Goal: Task Accomplishment & Management: Use online tool/utility

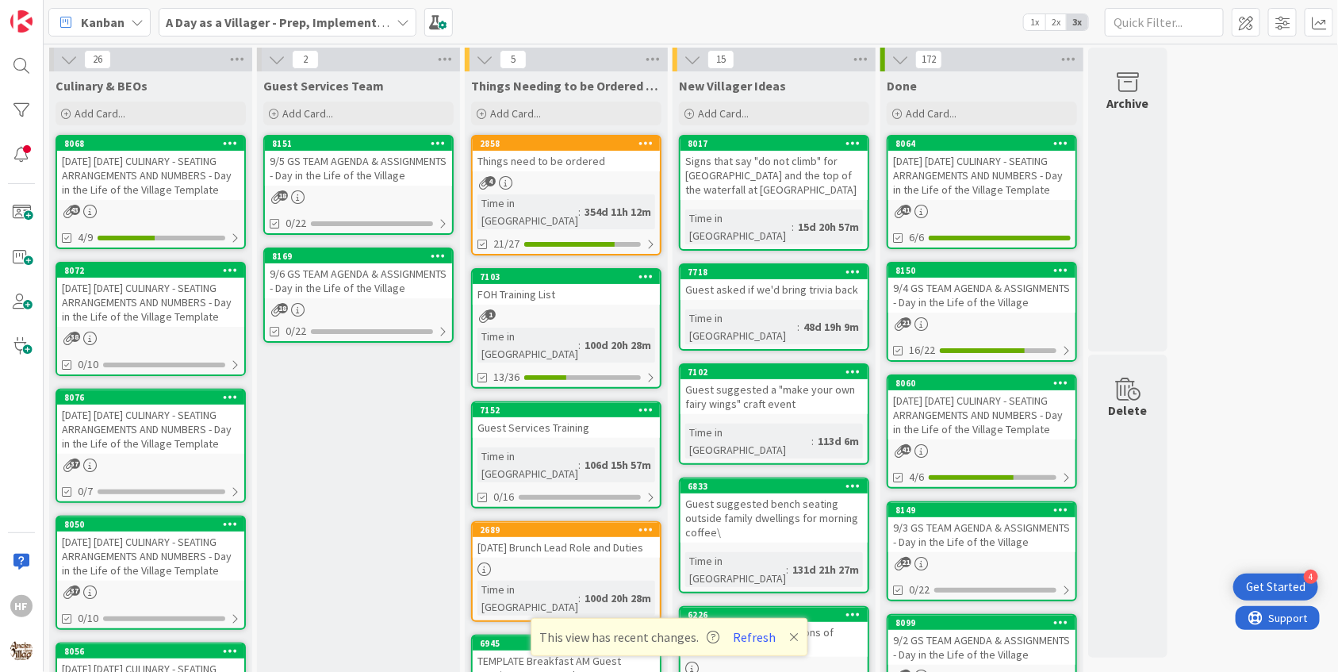
click at [173, 299] on div "[DATE] [DATE] CULINARY - SEATING ARRANGEMENTS AND NUMBERS - Day in the Life of …" at bounding box center [150, 302] width 187 height 49
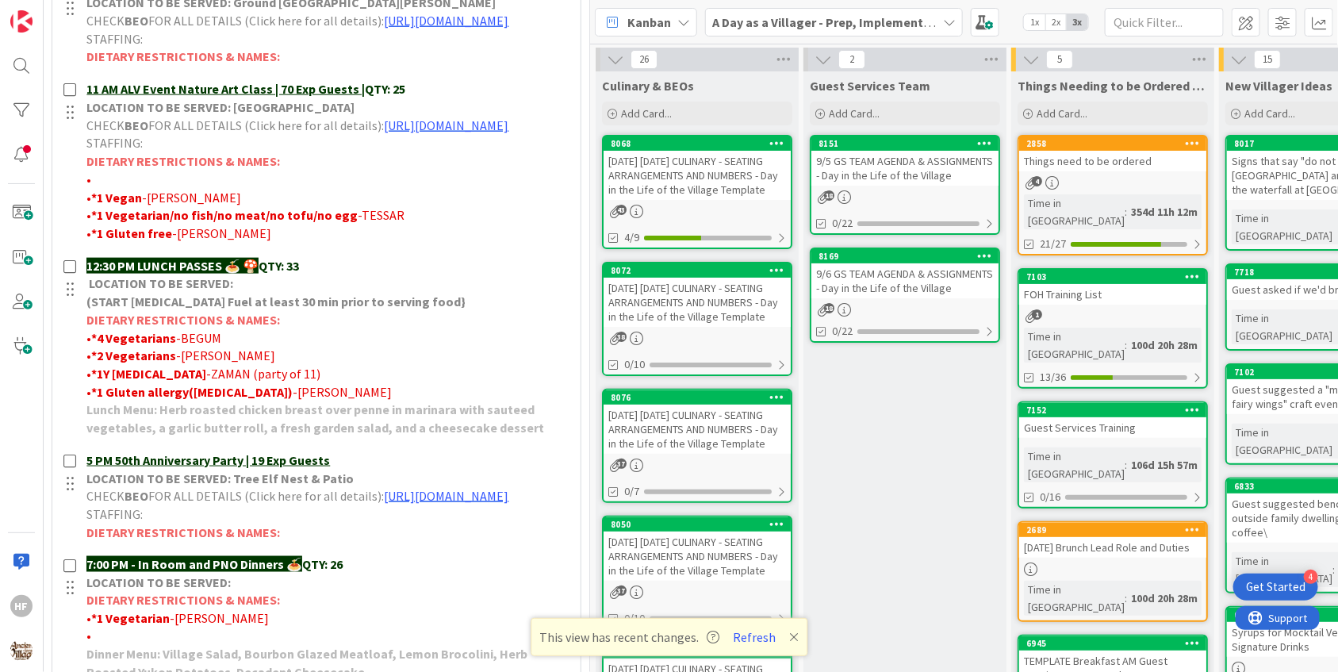
scroll to position [755, 0]
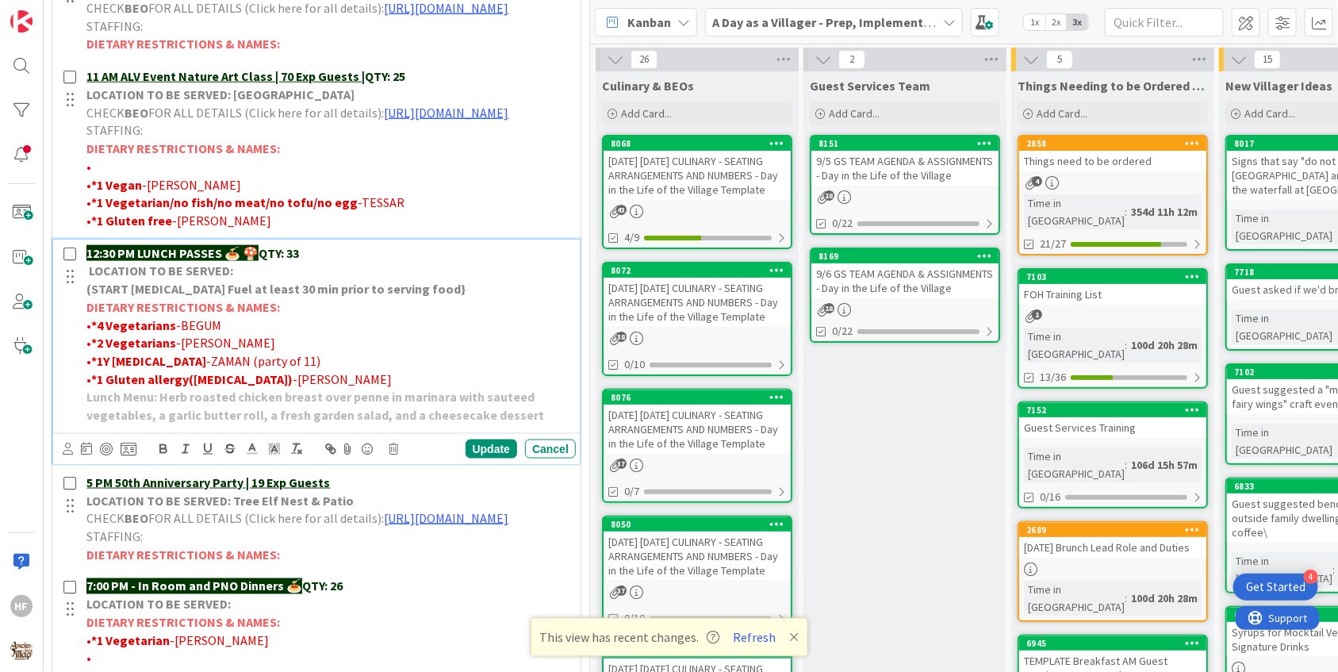
click at [352, 263] on p "12:30 PM LUNCH PASSES 🍝 🍄 QTY: 33" at bounding box center [327, 253] width 483 height 18
click at [493, 458] on div "Update" at bounding box center [492, 448] width 52 height 19
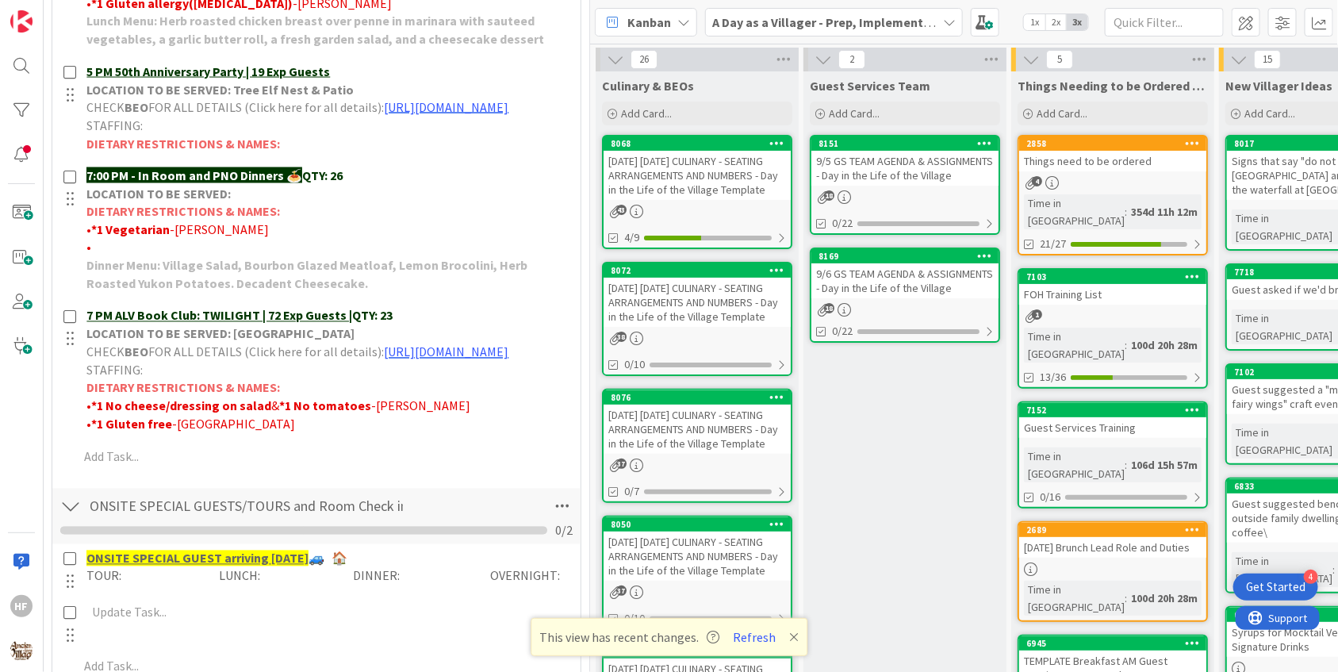
scroll to position [1133, 0]
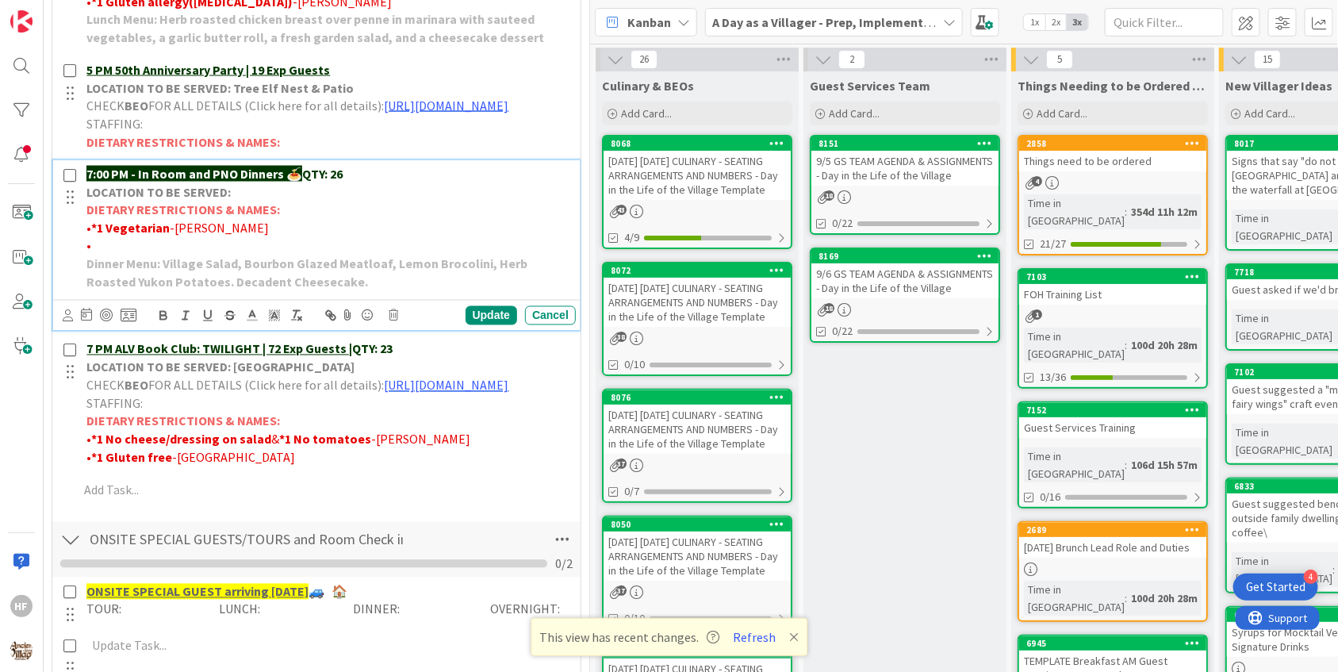
click at [352, 183] on p "7:00 PM - In Room and PNO Dinners 🍝 QTY: 26" at bounding box center [327, 174] width 483 height 18
click at [491, 325] on div "Update" at bounding box center [492, 315] width 52 height 19
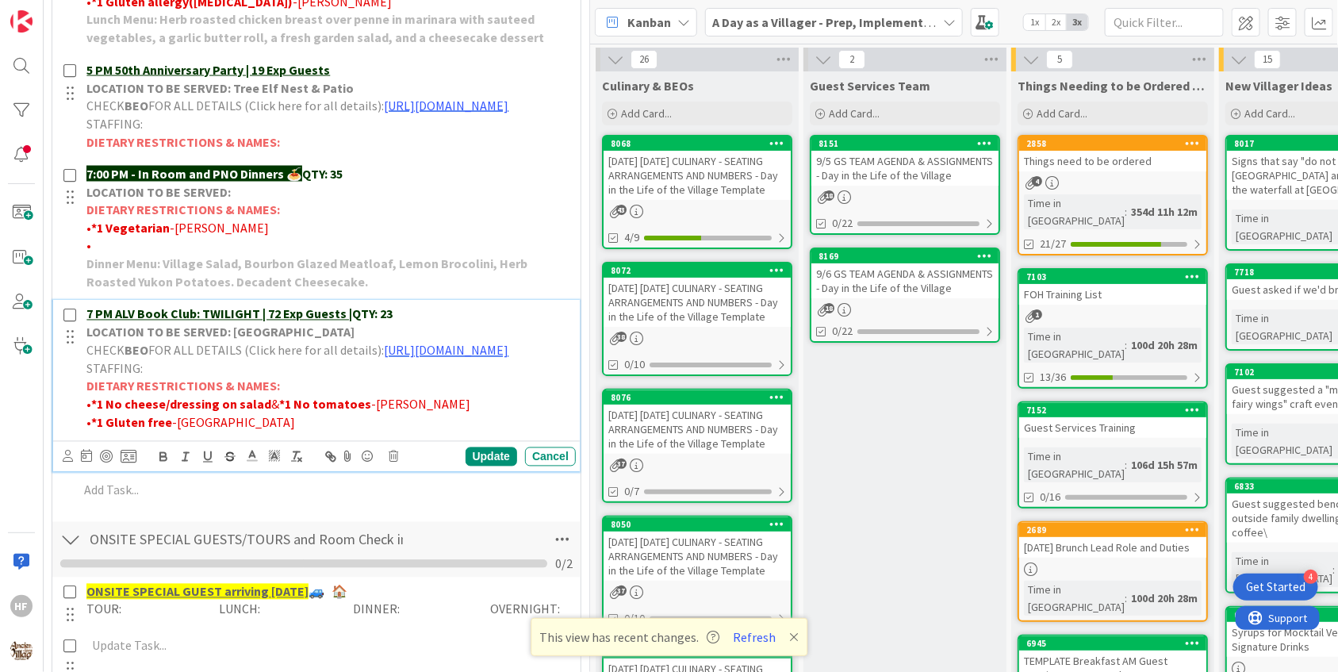
click at [437, 324] on p "7 PM ALV Book Club: TWILIGHT | 72 Exp Guests | QTY: 23" at bounding box center [327, 314] width 483 height 18
click at [493, 466] on div "Update" at bounding box center [492, 456] width 52 height 19
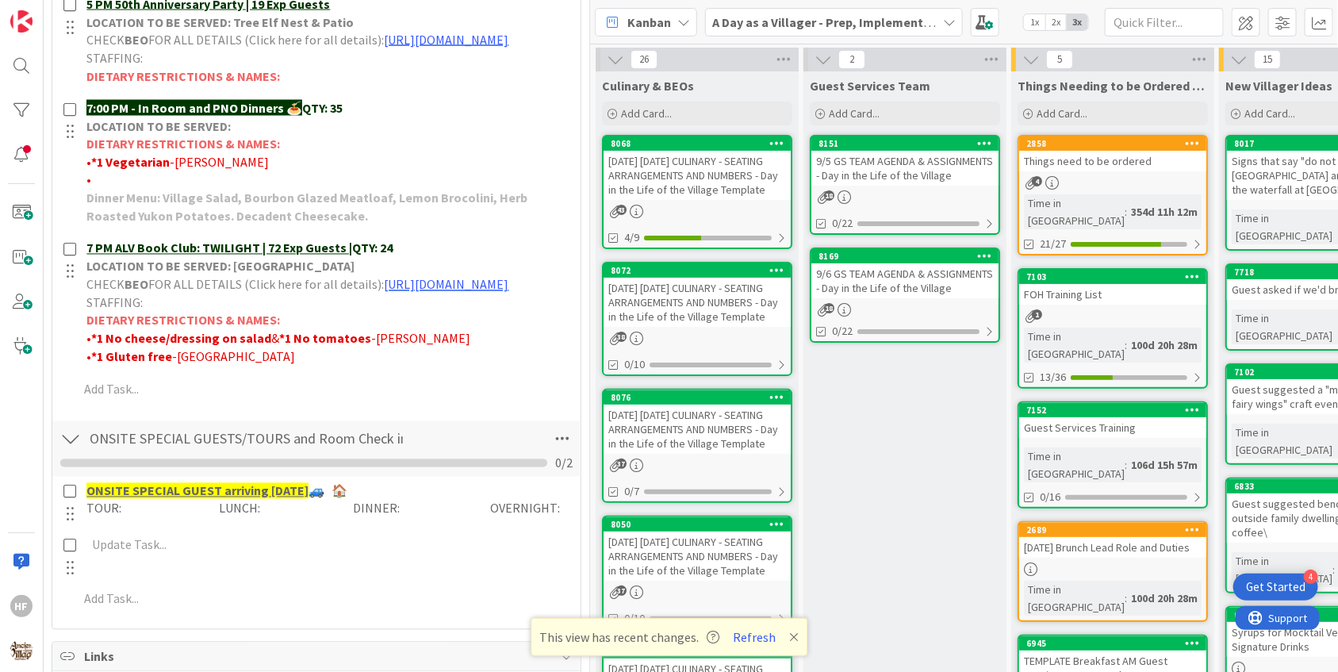
scroll to position [1198, 0]
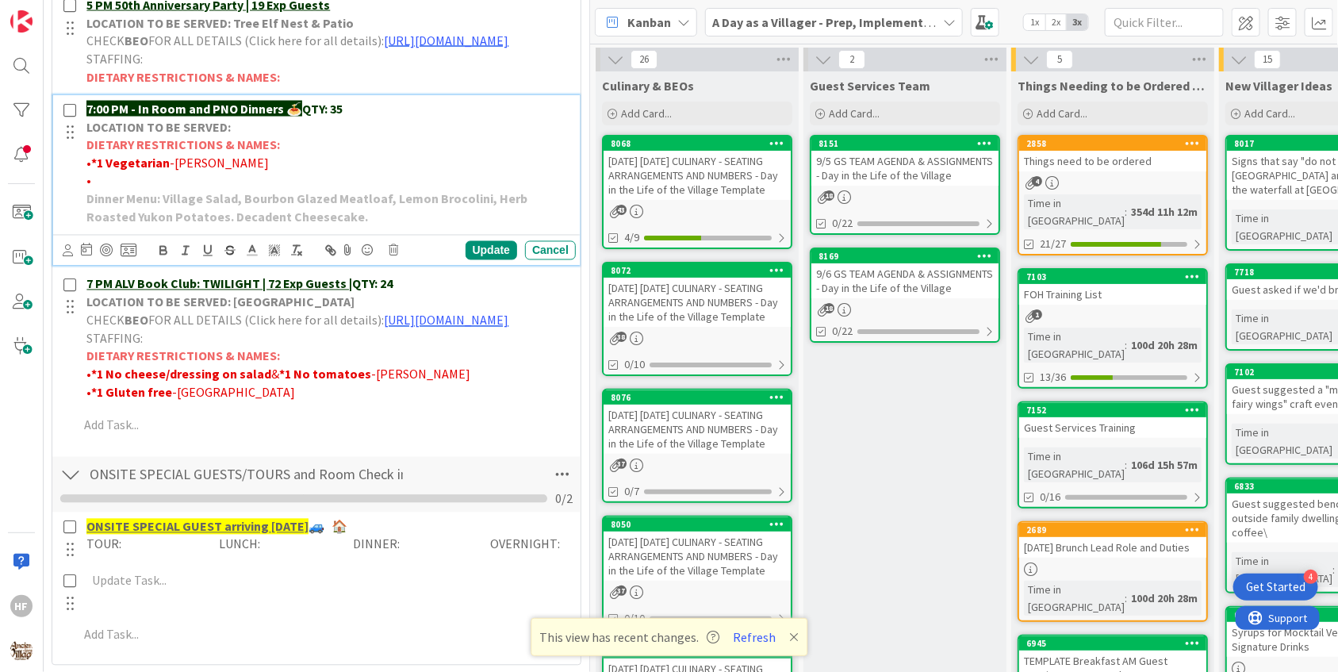
click at [259, 190] on p "•" at bounding box center [327, 181] width 483 height 18
click at [133, 189] on span "[PERSON_NAME]- One party member is allergic to peanuts, green beans, and apples" at bounding box center [320, 181] width 458 height 16
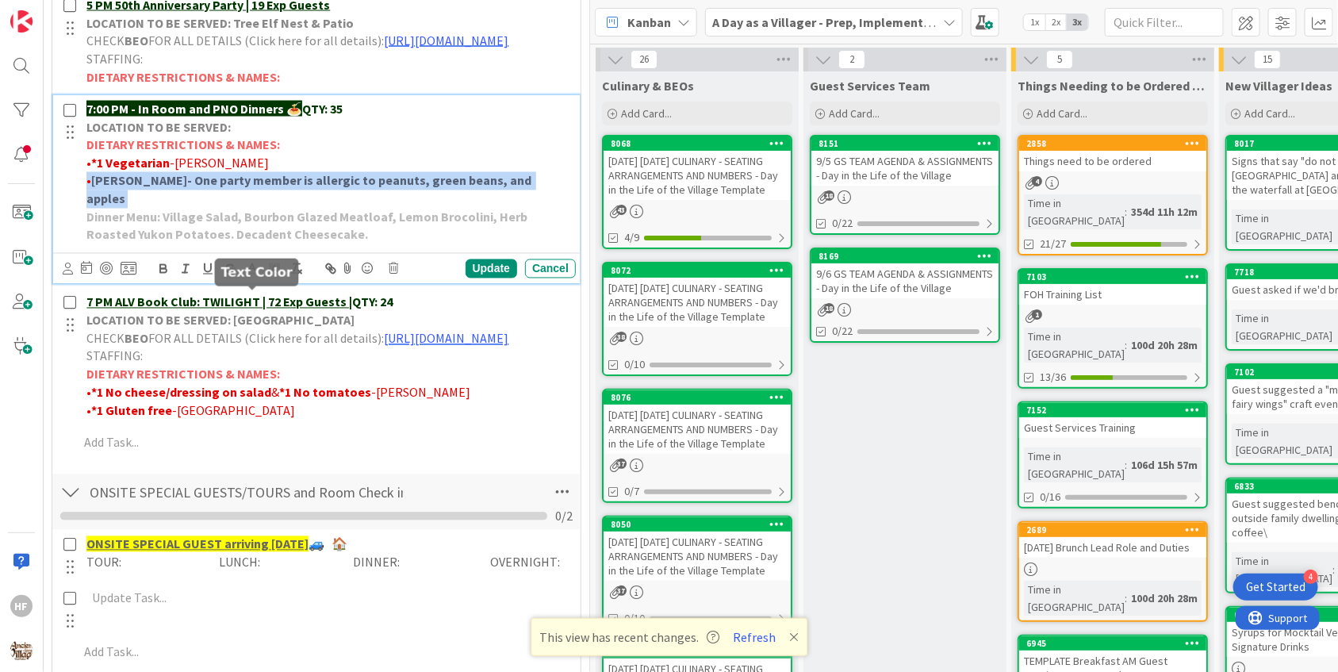
click at [255, 276] on icon at bounding box center [252, 269] width 14 height 14
click at [272, 296] on span at bounding box center [269, 289] width 13 height 13
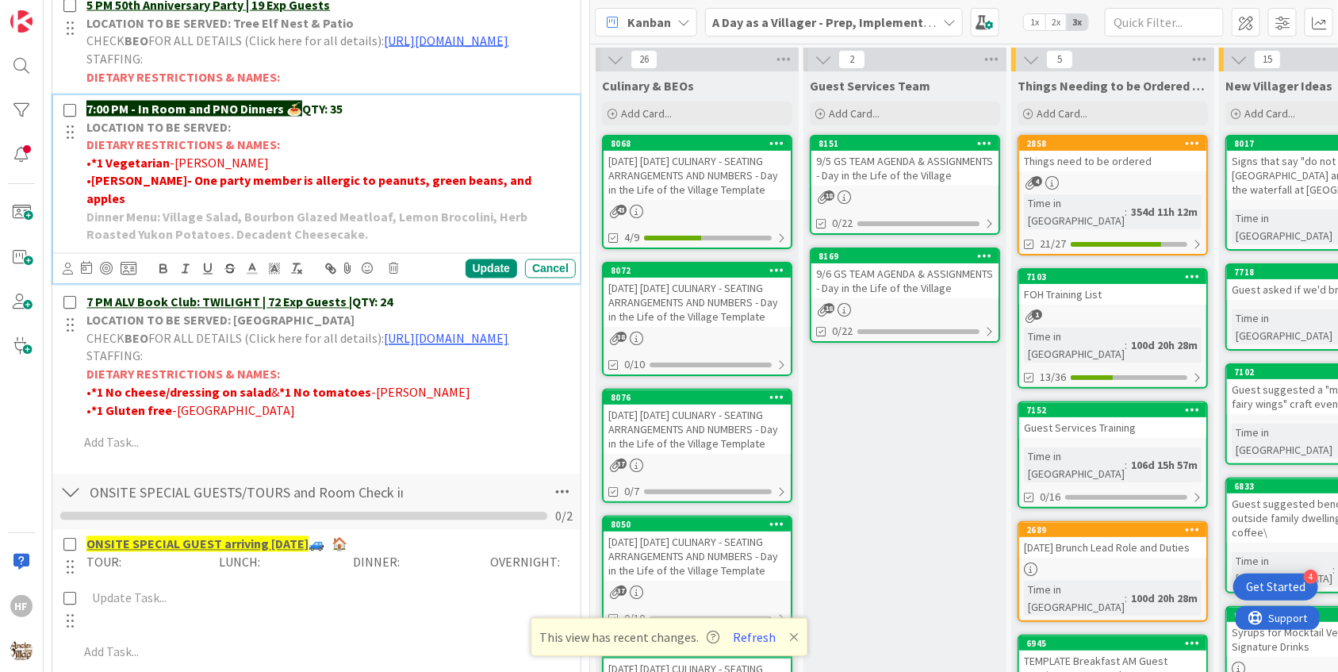
click at [535, 136] on p "LOCATION TO BE SERVED:" at bounding box center [327, 127] width 483 height 18
click at [504, 278] on div "Update" at bounding box center [492, 268] width 52 height 19
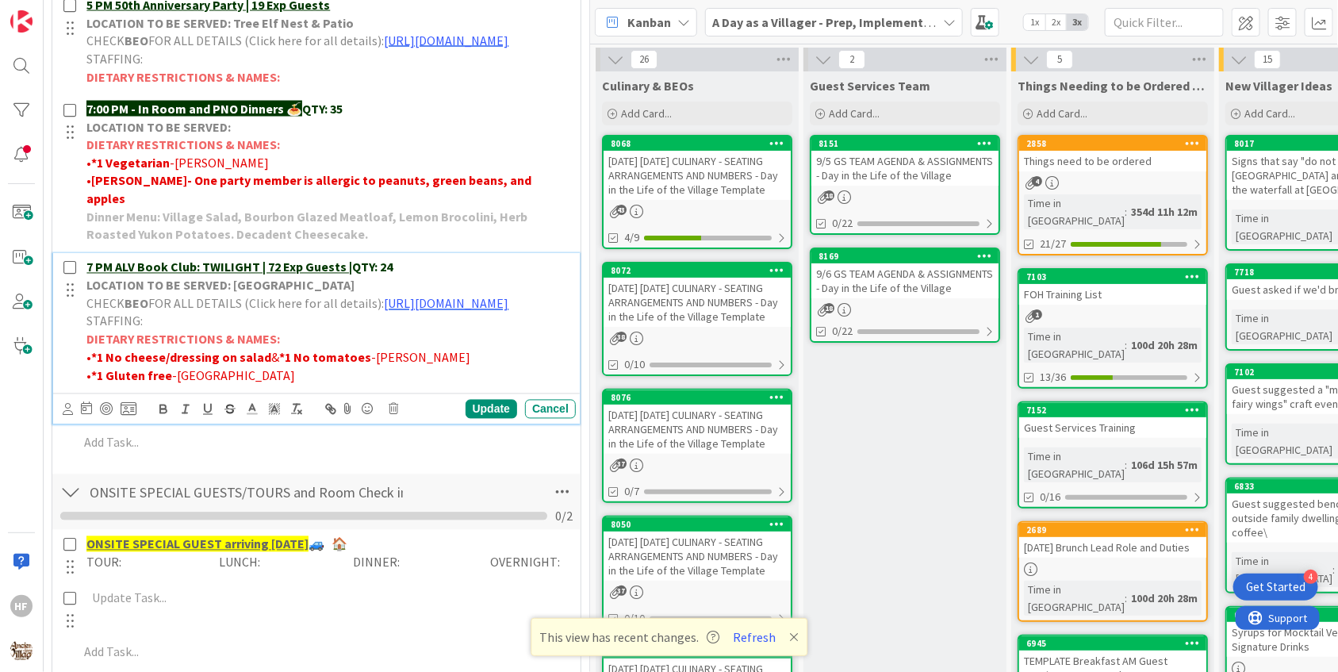
click at [279, 385] on p "• *1 Gluten free -[GEOGRAPHIC_DATA]" at bounding box center [327, 376] width 483 height 18
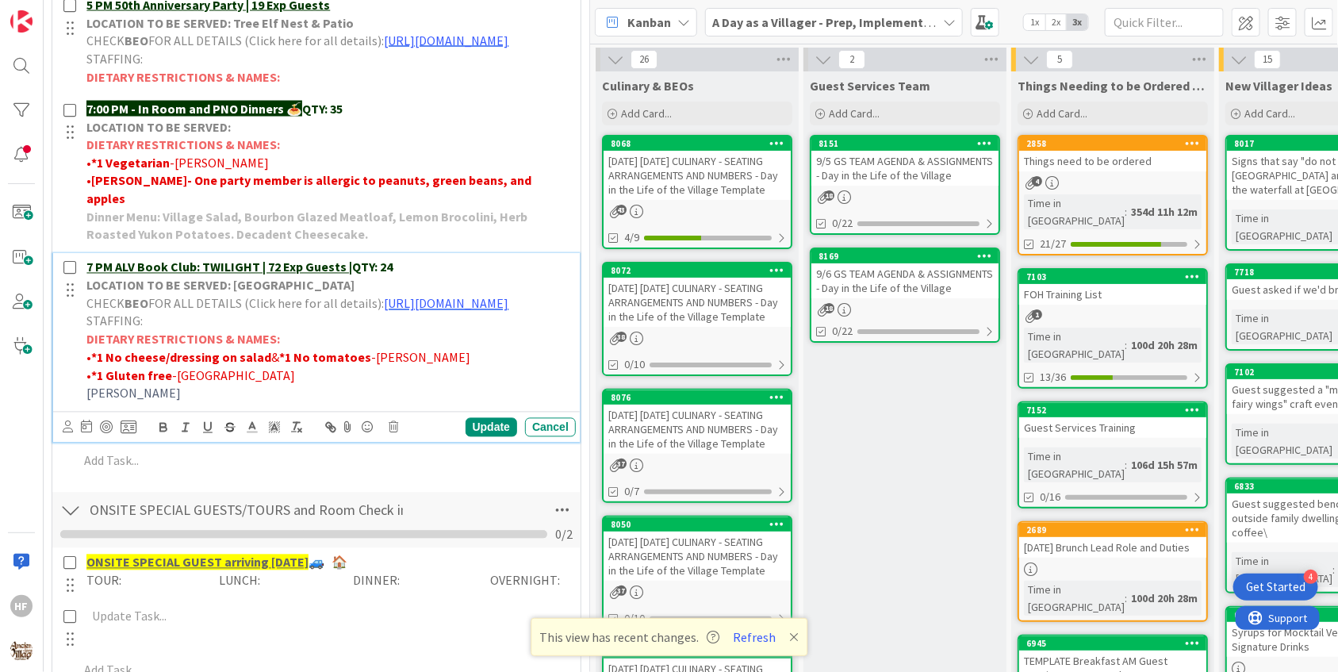
click at [88, 401] on span "[PERSON_NAME]" at bounding box center [133, 393] width 94 height 16
click at [98, 401] on span "1 guten free- [PERSON_NAME]" at bounding box center [169, 393] width 167 height 16
click at [250, 435] on icon at bounding box center [252, 427] width 14 height 14
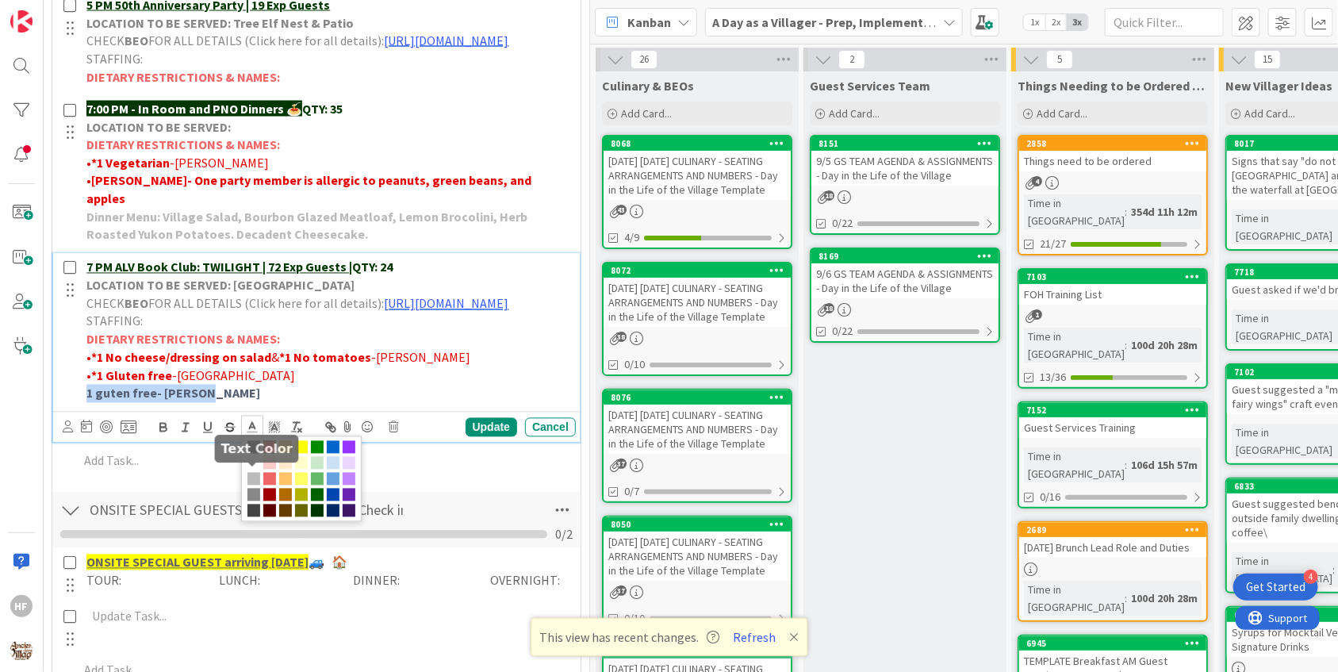
click at [270, 454] on span at bounding box center [269, 447] width 13 height 13
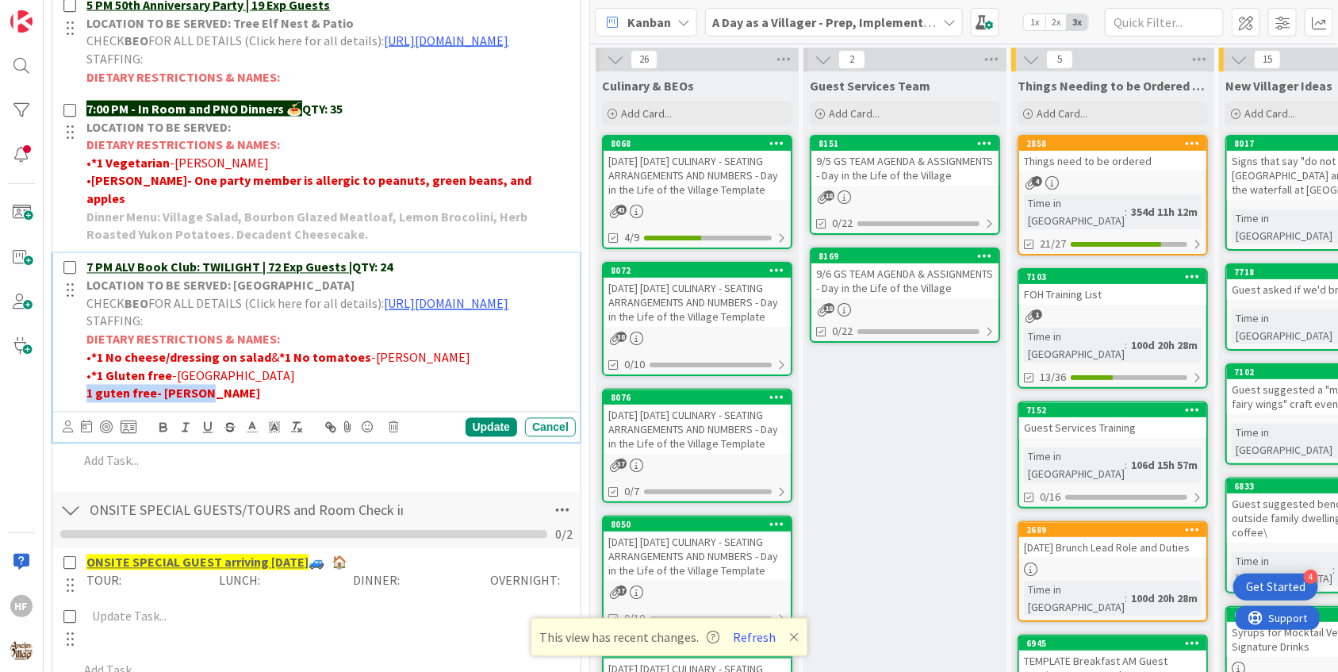
click at [104, 401] on strong "1 guten free- [PERSON_NAME]" at bounding box center [173, 393] width 174 height 16
click at [487, 437] on div "Update" at bounding box center [492, 427] width 52 height 19
click at [347, 403] on p "1 gluten free- [PERSON_NAME]" at bounding box center [327, 394] width 483 height 18
click at [264, 401] on span "[PERSON_NAME]" at bounding box center [311, 393] width 94 height 16
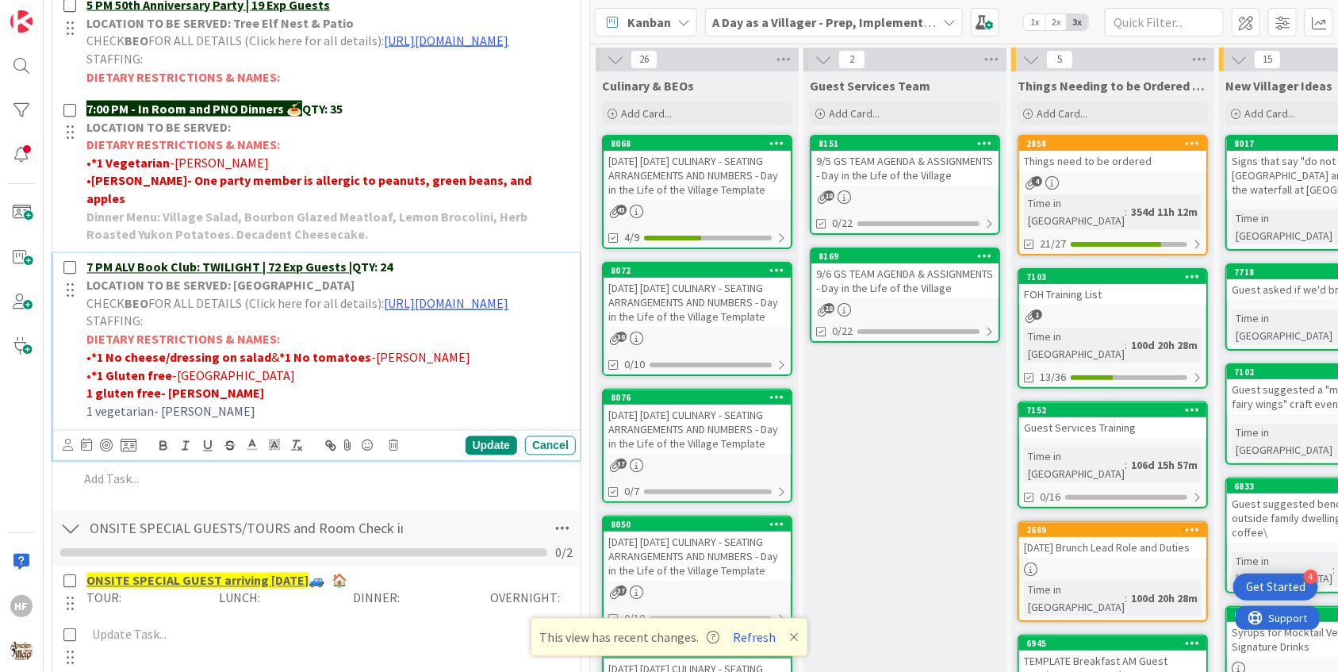
click at [194, 420] on span "1 vegetarian- [PERSON_NAME]" at bounding box center [170, 412] width 169 height 16
click at [249, 452] on icon at bounding box center [252, 445] width 14 height 14
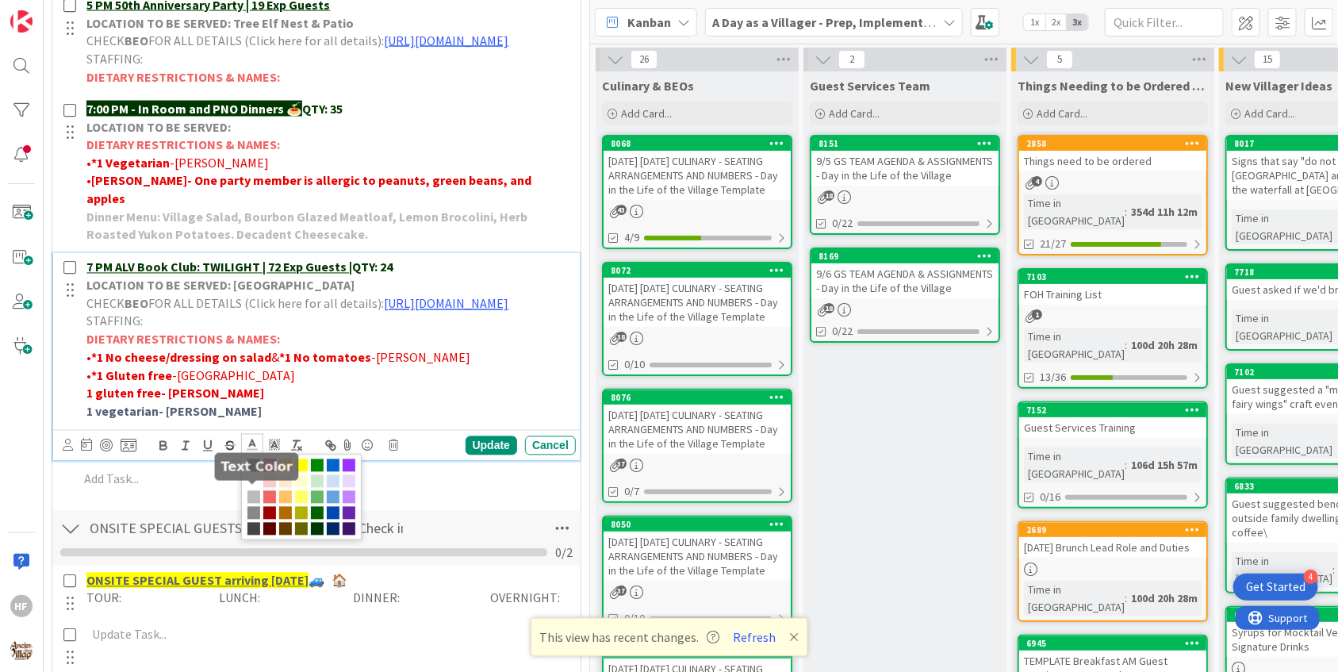
click at [269, 472] on span at bounding box center [269, 465] width 13 height 13
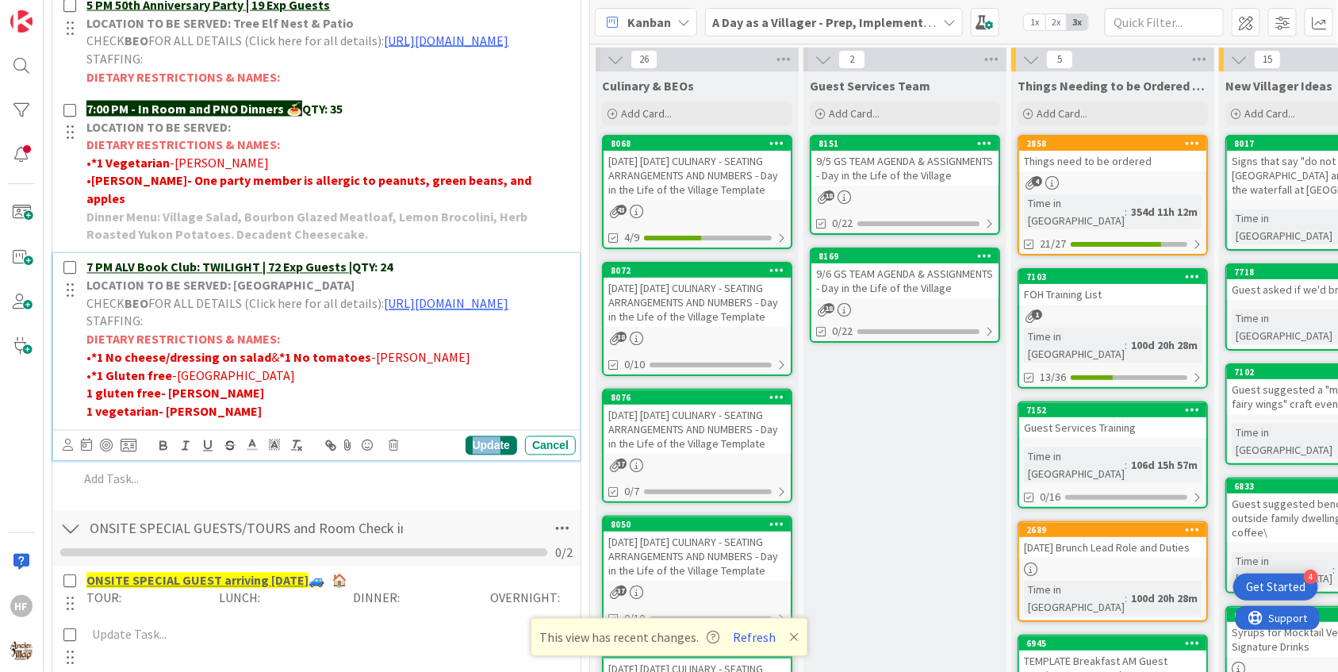
click at [498, 455] on div "Update" at bounding box center [492, 445] width 52 height 19
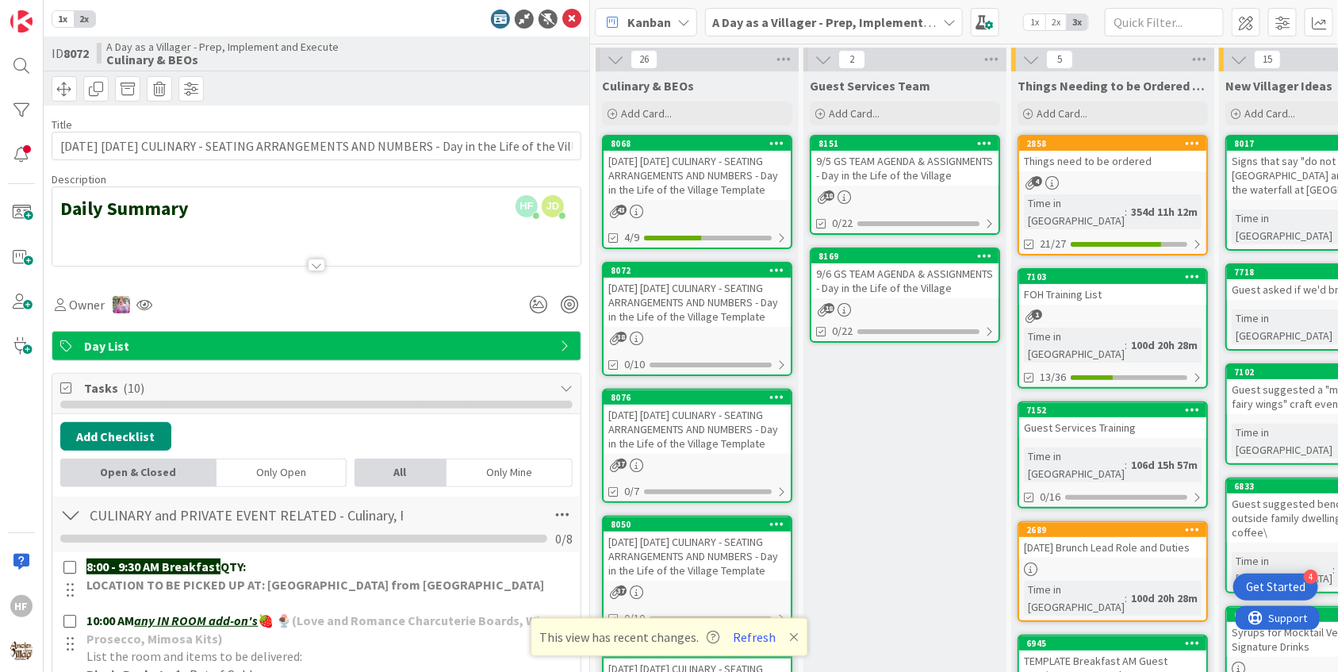
scroll to position [0, 0]
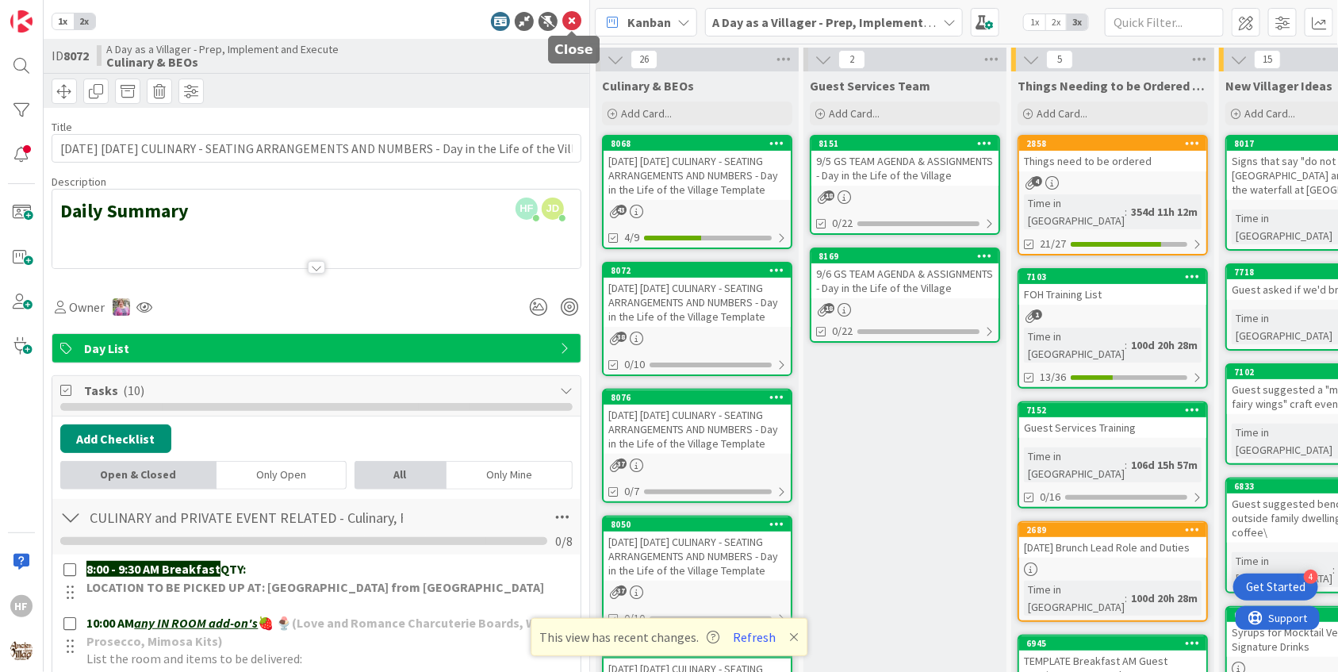
click at [574, 21] on icon at bounding box center [571, 21] width 19 height 19
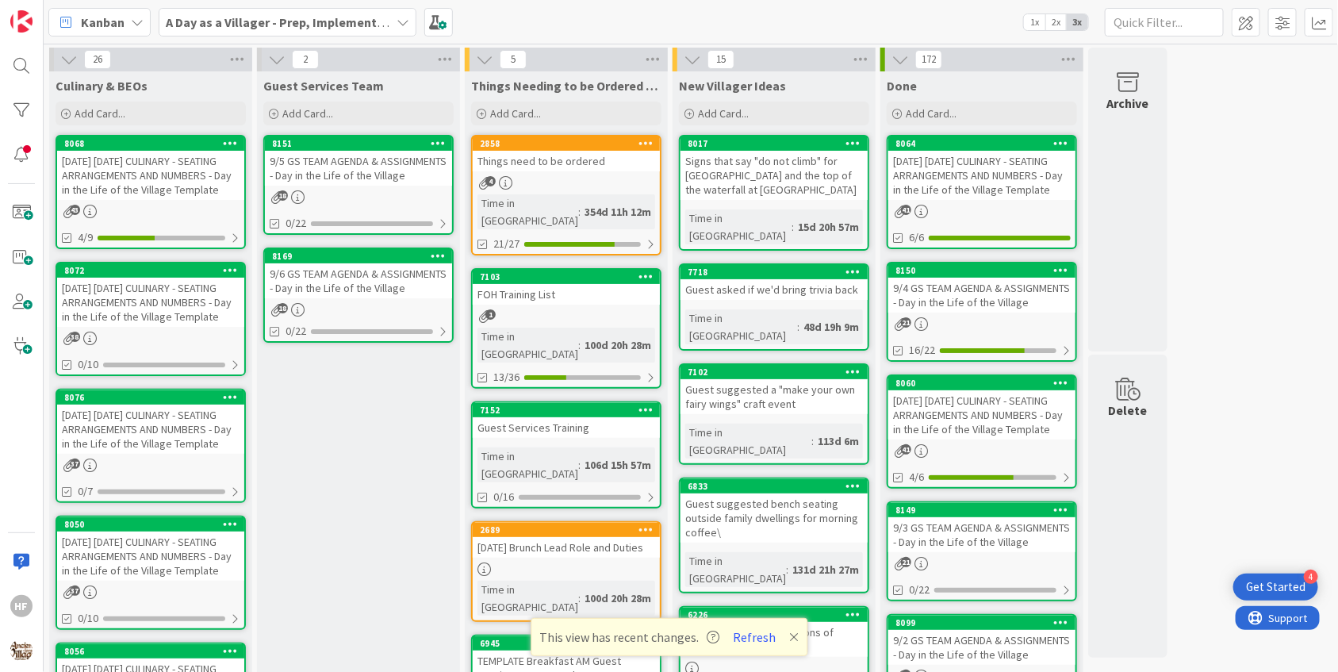
click at [185, 439] on div "[DATE] [DATE] CULINARY - SEATING ARRANGEMENTS AND NUMBERS - Day in the Life of …" at bounding box center [150, 429] width 187 height 49
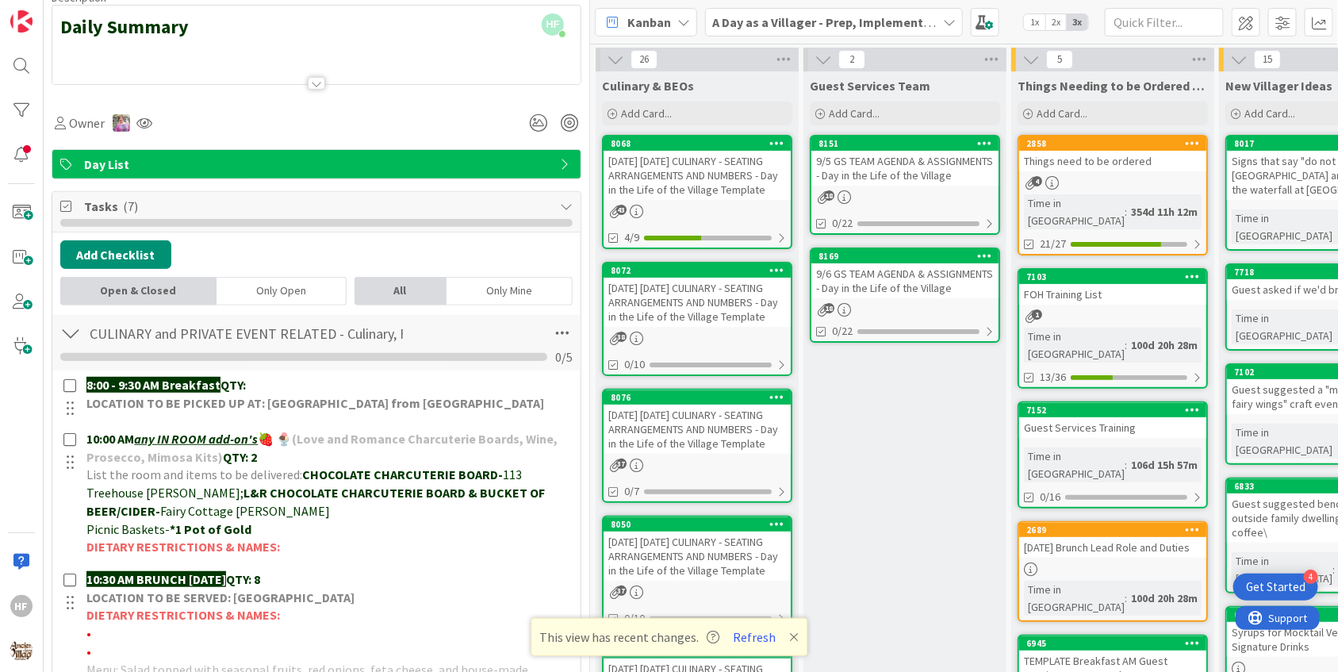
scroll to position [403, 0]
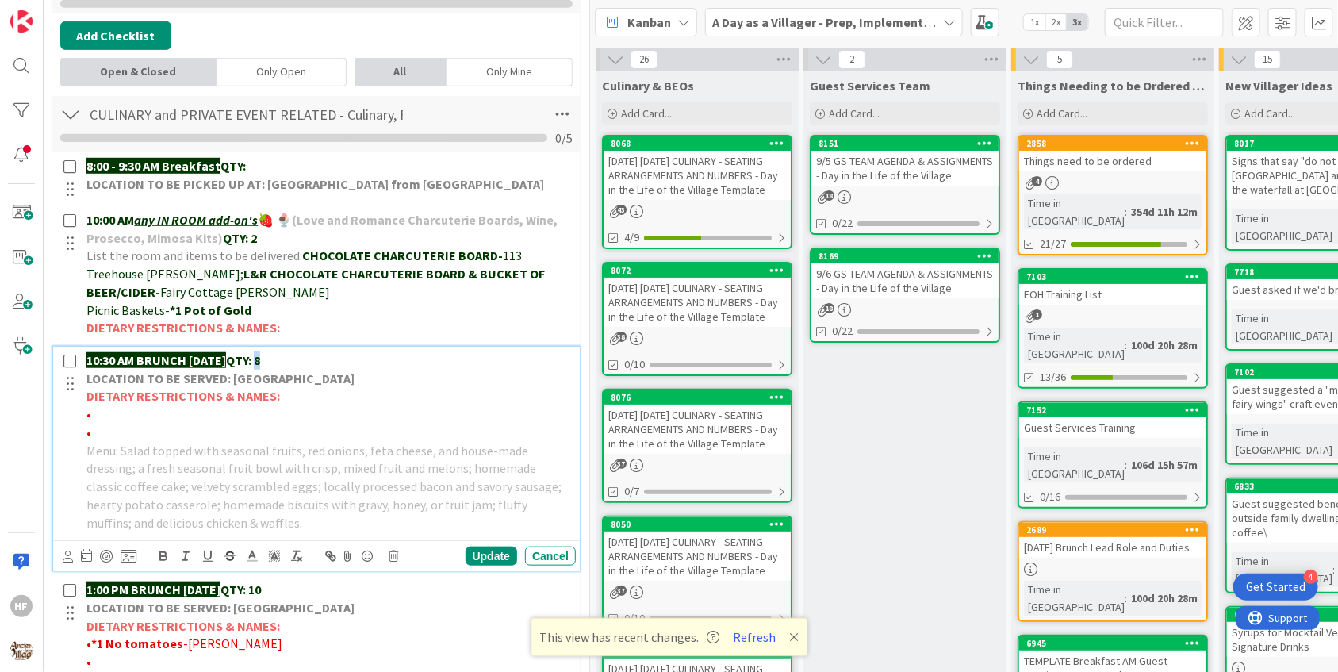
drag, startPoint x: 309, startPoint y: 349, endPoint x: 282, endPoint y: 353, distance: 26.5
click at [282, 353] on p "10:30 AM BRUNCH [DATE] QTY: 8" at bounding box center [327, 360] width 483 height 18
click at [500, 549] on div "Update" at bounding box center [492, 555] width 52 height 19
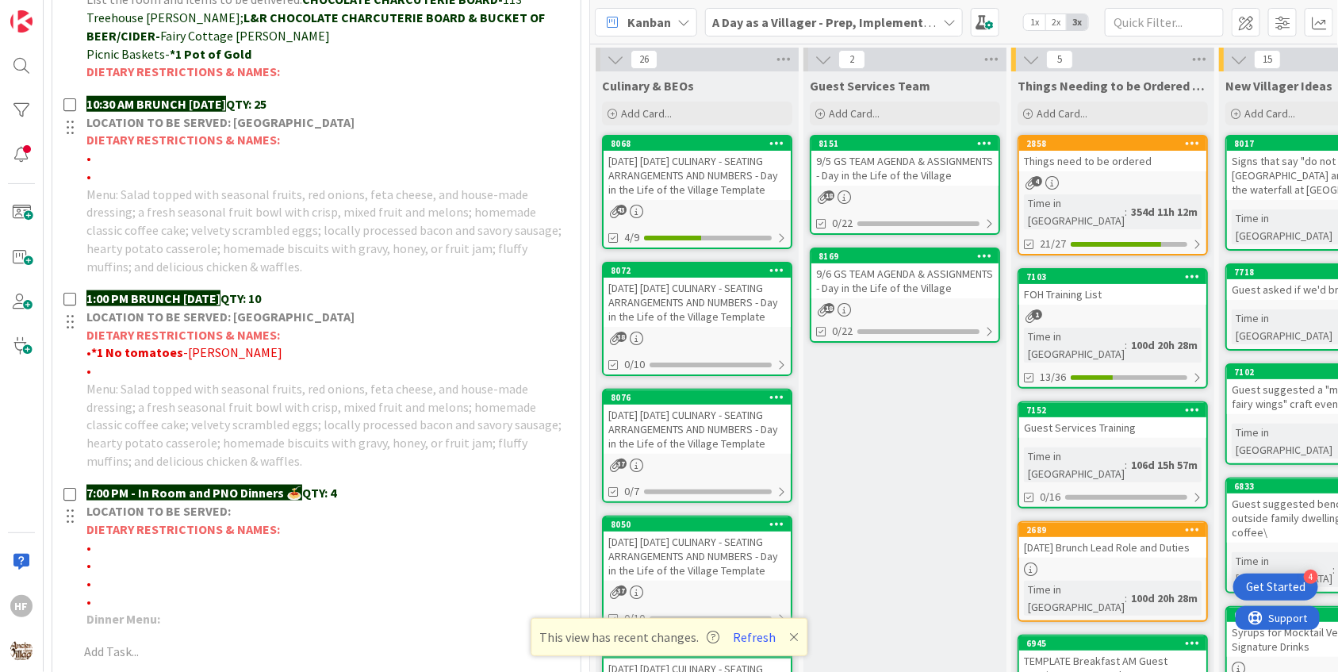
scroll to position [661, 0]
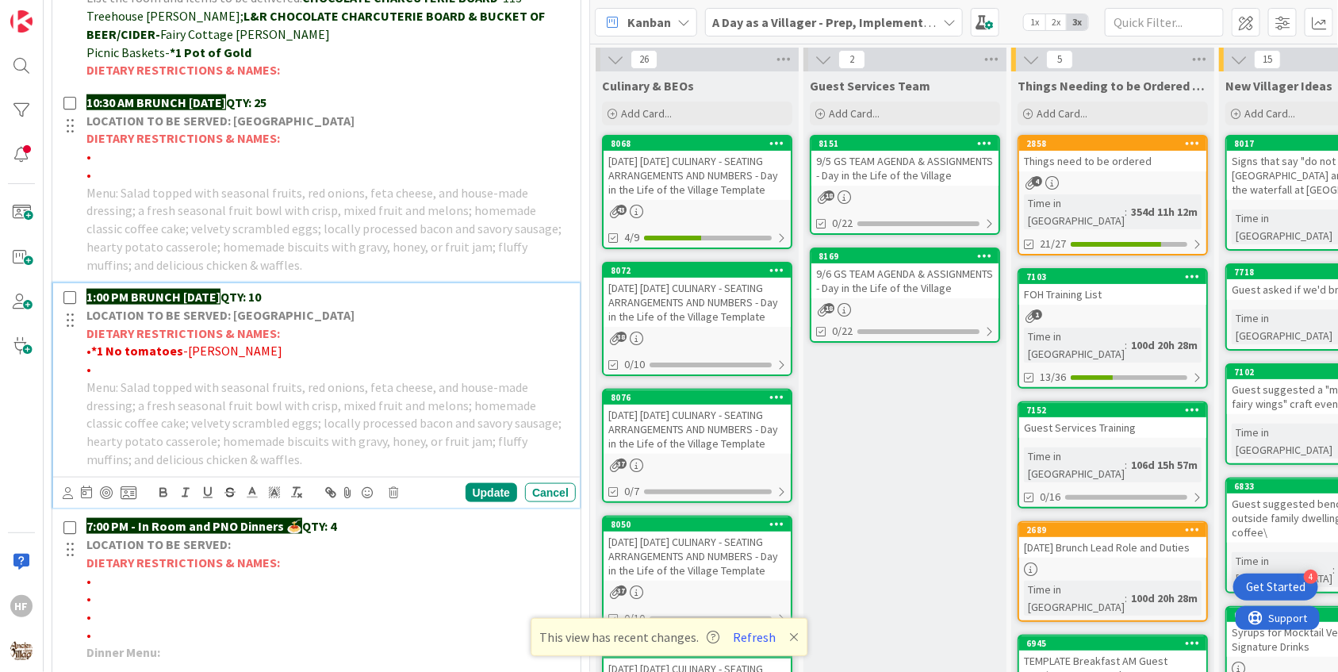
drag, startPoint x: 295, startPoint y: 291, endPoint x: 278, endPoint y: 291, distance: 17.4
click at [278, 291] on p "1:00 PM BRUNCH [DATE] QTY: 10" at bounding box center [327, 297] width 483 height 18
click at [490, 484] on div "Update" at bounding box center [492, 492] width 52 height 19
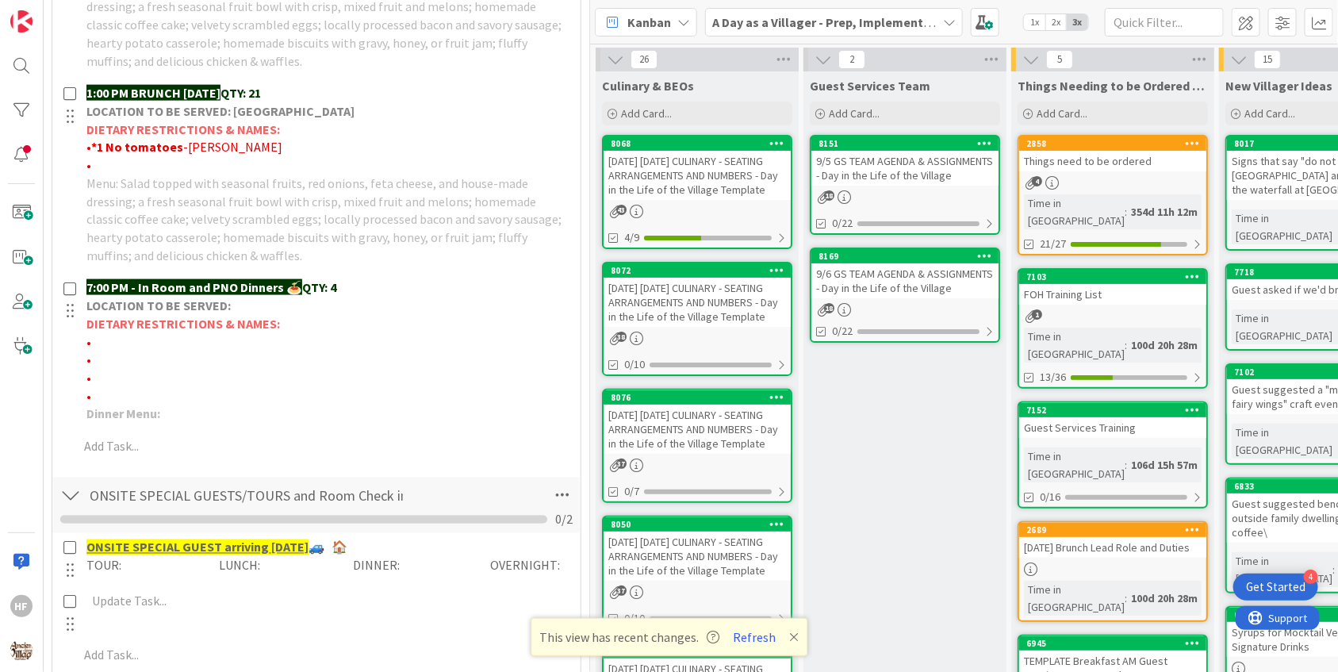
scroll to position [896, 0]
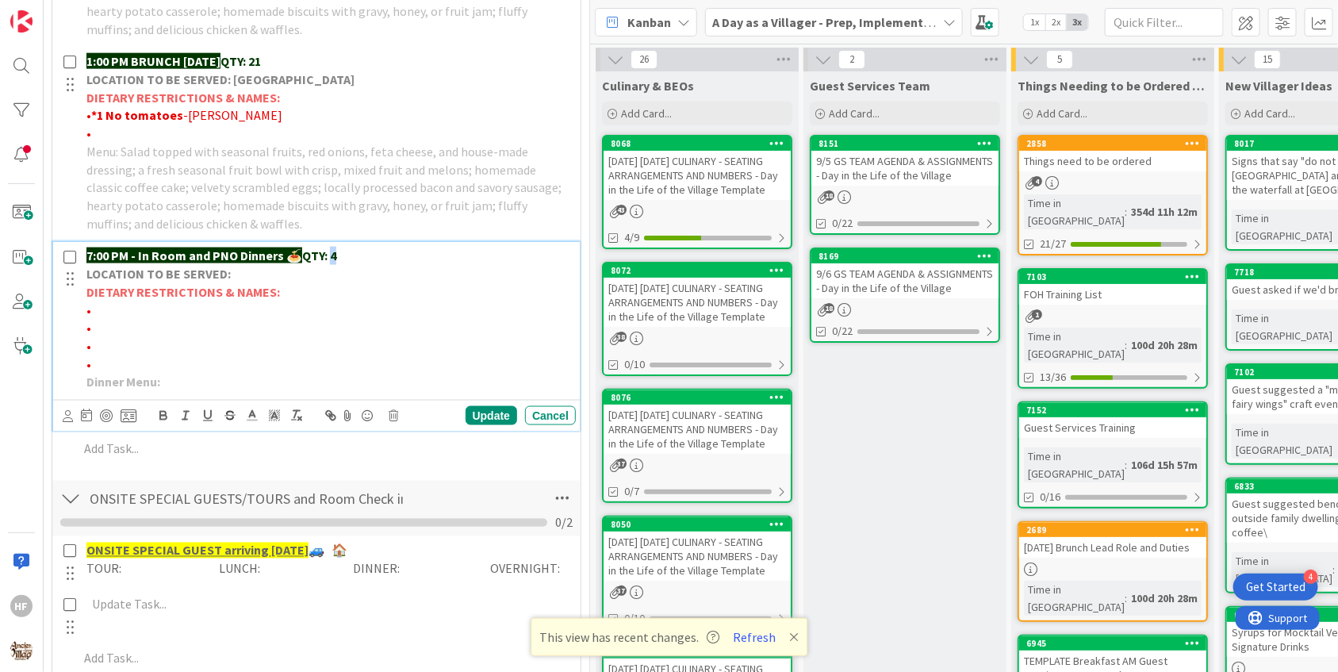
drag, startPoint x: 351, startPoint y: 253, endPoint x: 331, endPoint y: 250, distance: 20.1
click at [331, 250] on p "7:00 PM - In Room and PNO Dinners 🍝 QTY: 4" at bounding box center [327, 256] width 483 height 18
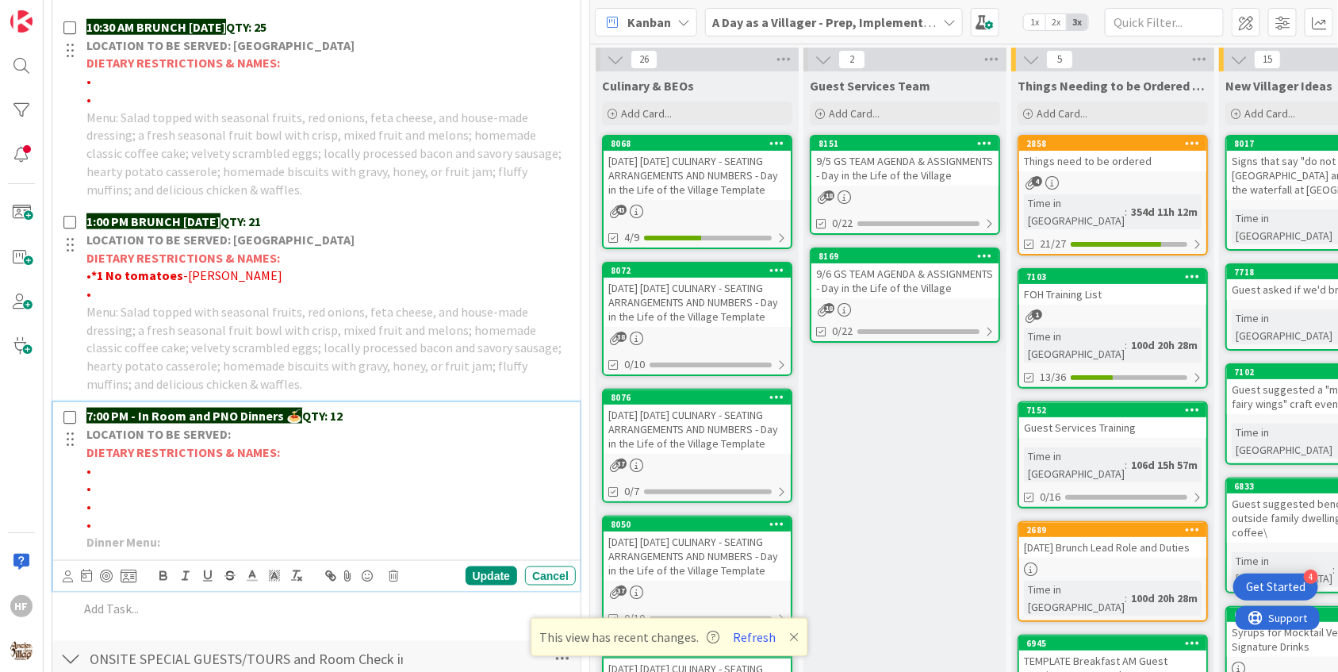
scroll to position [735, 0]
click at [160, 466] on p "•" at bounding box center [327, 471] width 483 height 18
click at [193, 466] on span "[PERSON_NAME]- 1 gluten free" at bounding box center [176, 471] width 171 height 16
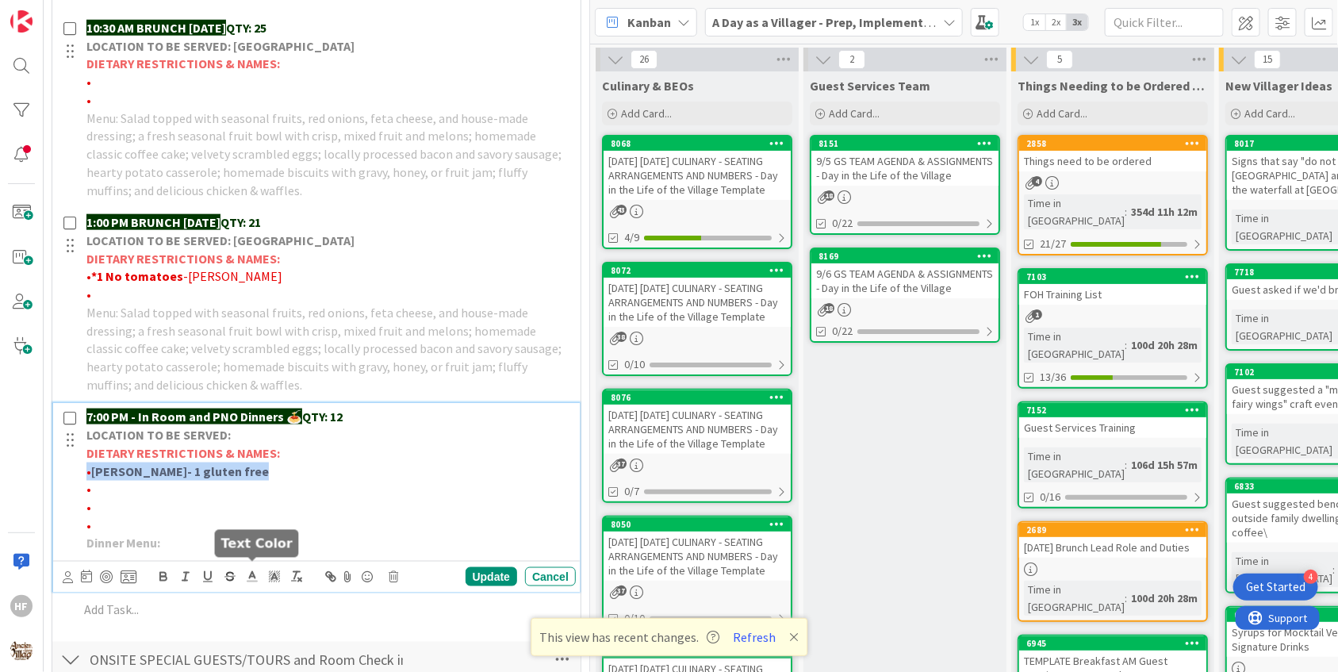
click at [254, 572] on polyline at bounding box center [253, 575] width 6 height 6
click at [270, 593] on span at bounding box center [269, 597] width 13 height 13
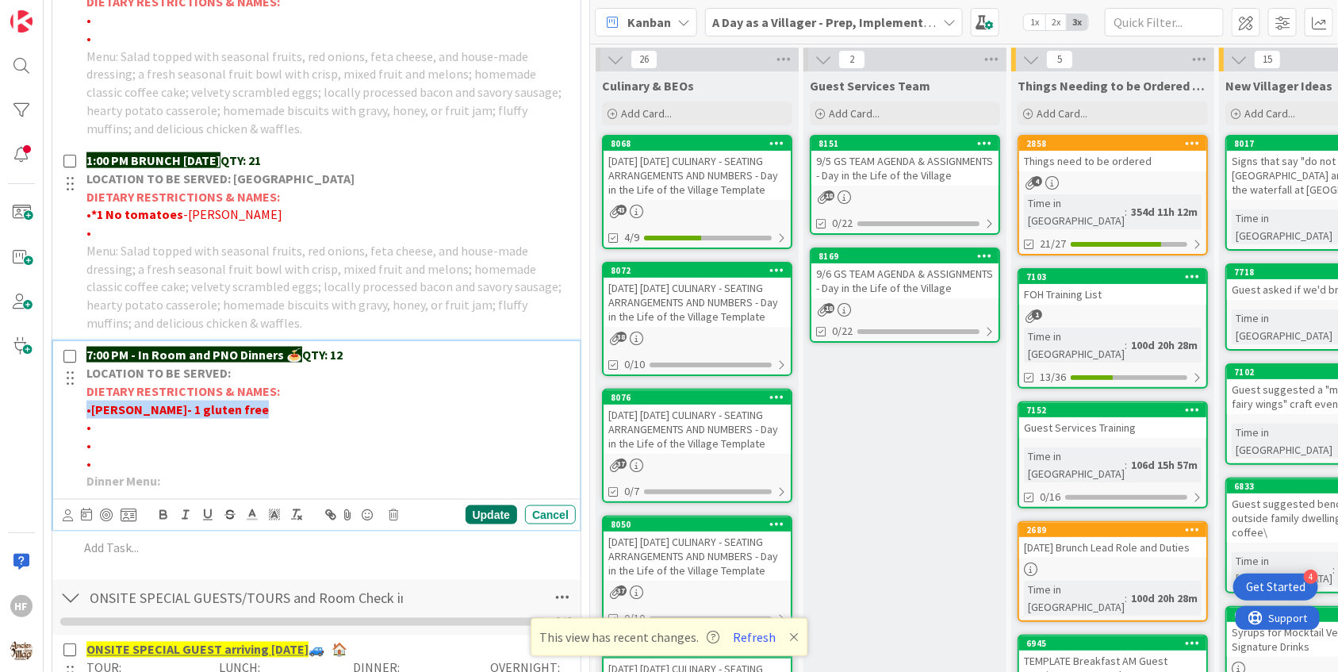
scroll to position [803, 0]
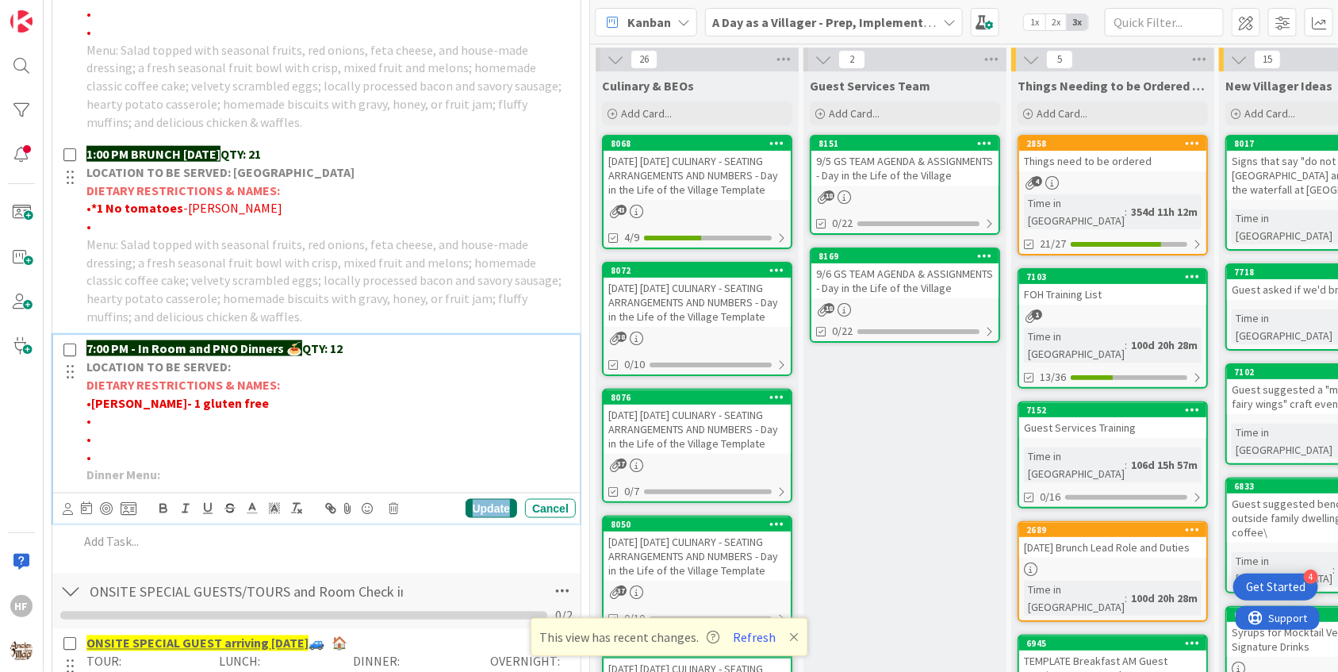
click at [489, 508] on div "Update" at bounding box center [492, 508] width 52 height 19
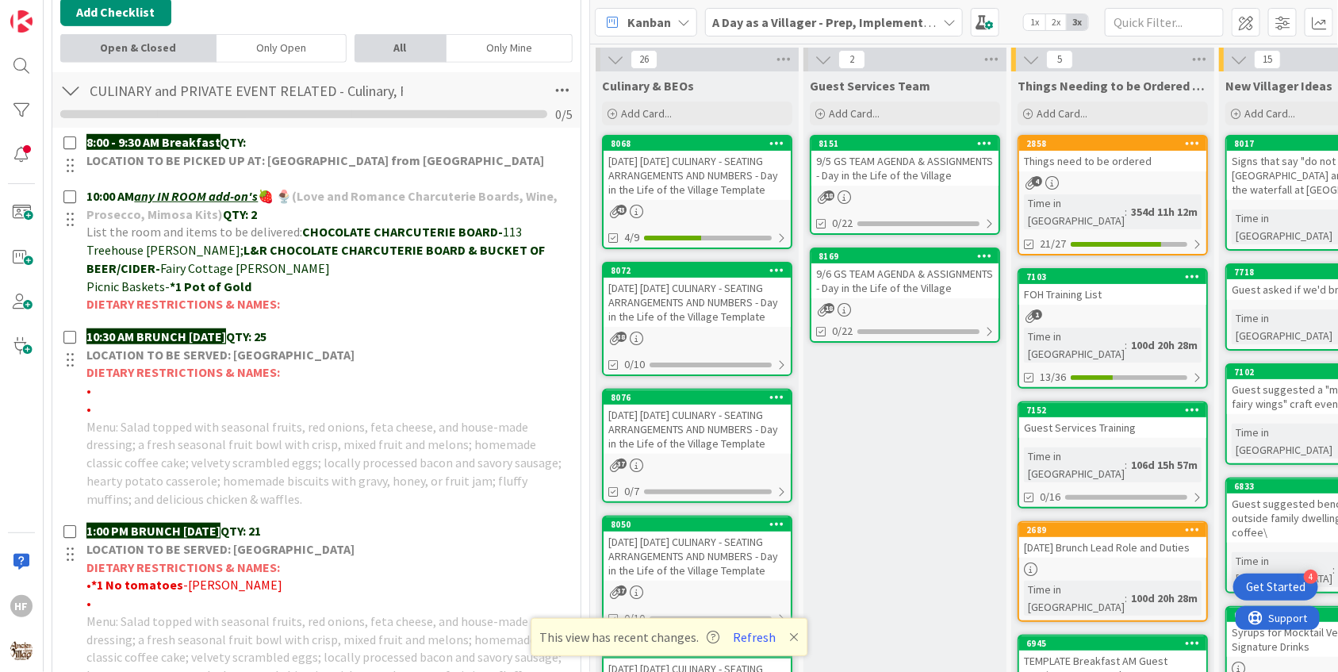
scroll to position [0, 0]
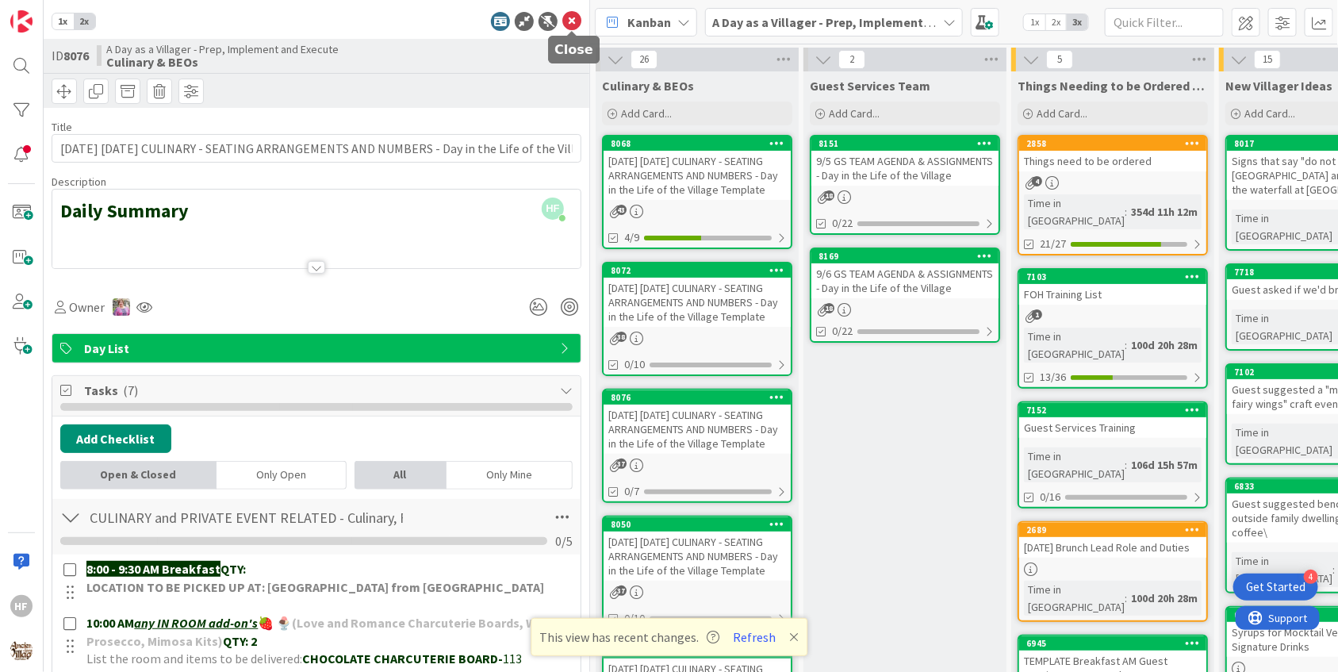
click at [569, 17] on icon at bounding box center [571, 21] width 19 height 19
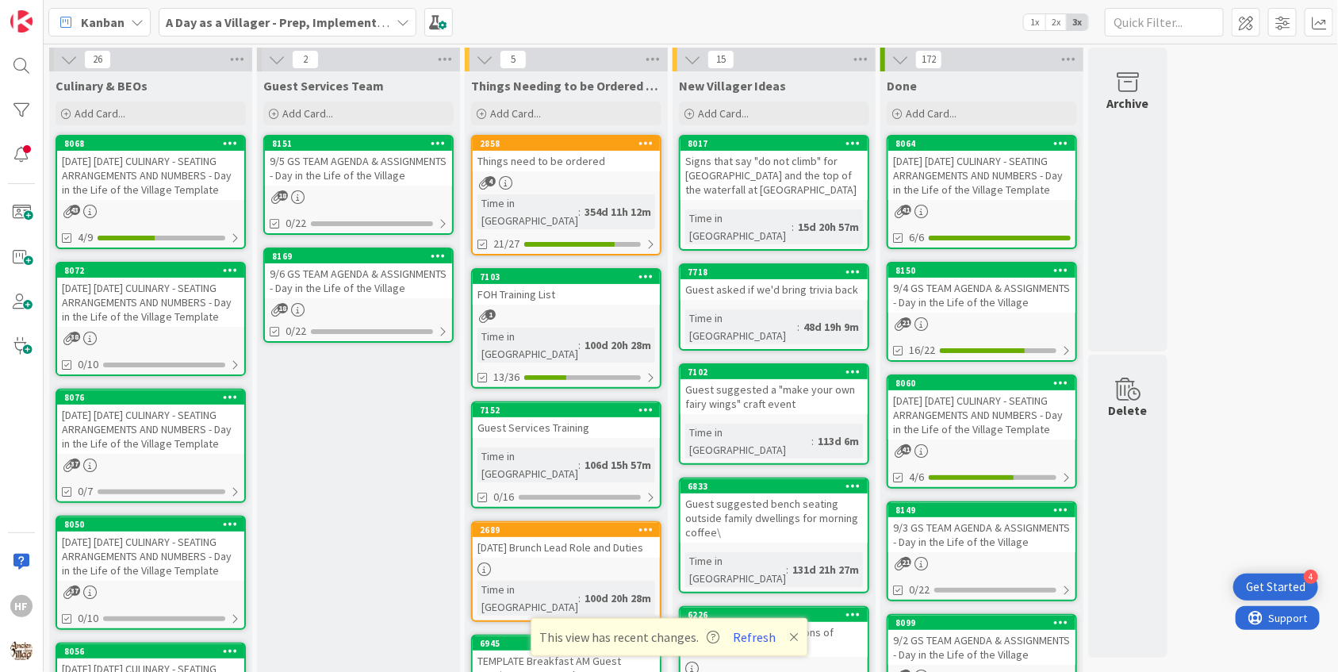
click at [186, 435] on div "[DATE] [DATE] CULINARY - SEATING ARRANGEMENTS AND NUMBERS - Day in the Life of …" at bounding box center [150, 429] width 187 height 49
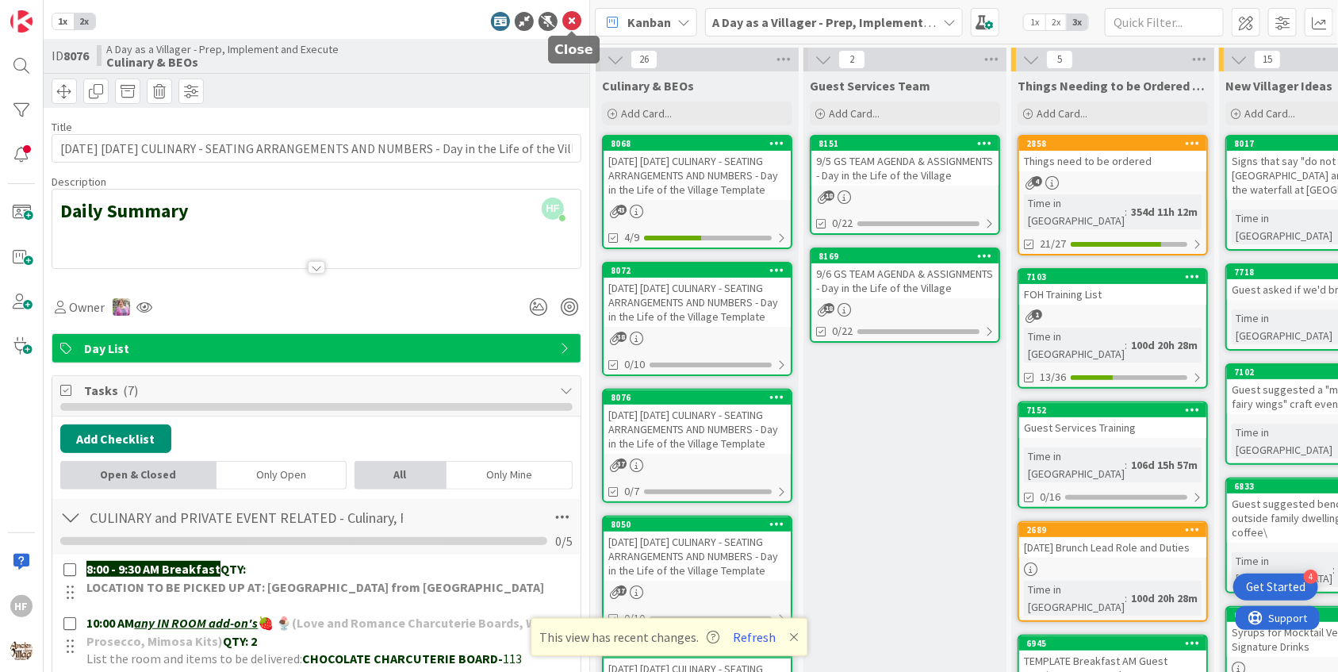
click at [573, 20] on icon at bounding box center [571, 21] width 19 height 19
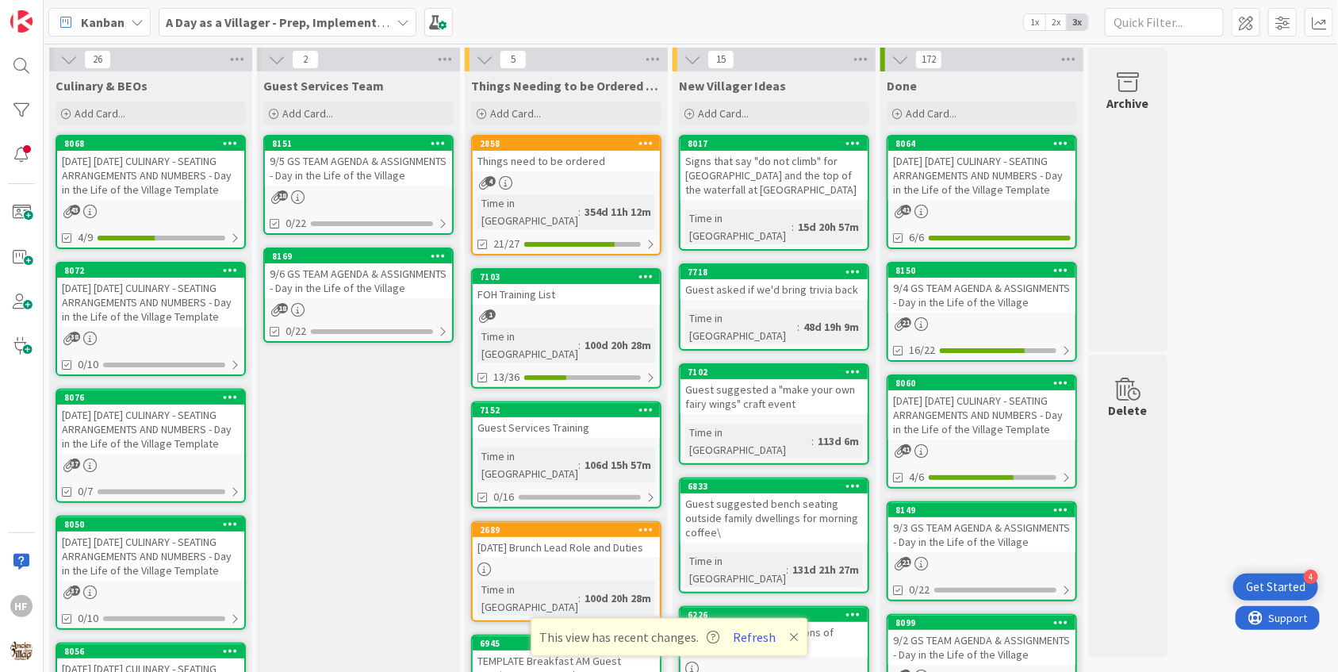
click at [177, 559] on div "[DATE] [DATE] CULINARY - SEATING ARRANGEMENTS AND NUMBERS - Day in the Life of …" at bounding box center [150, 555] width 187 height 49
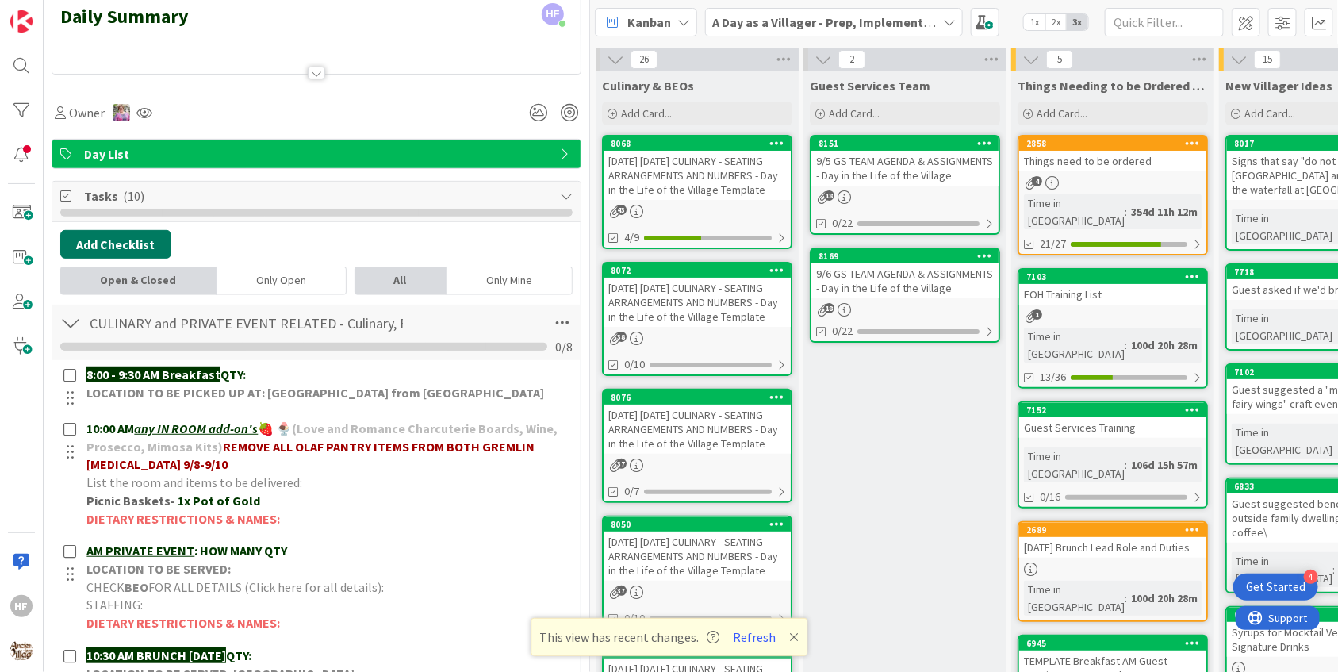
scroll to position [534, 0]
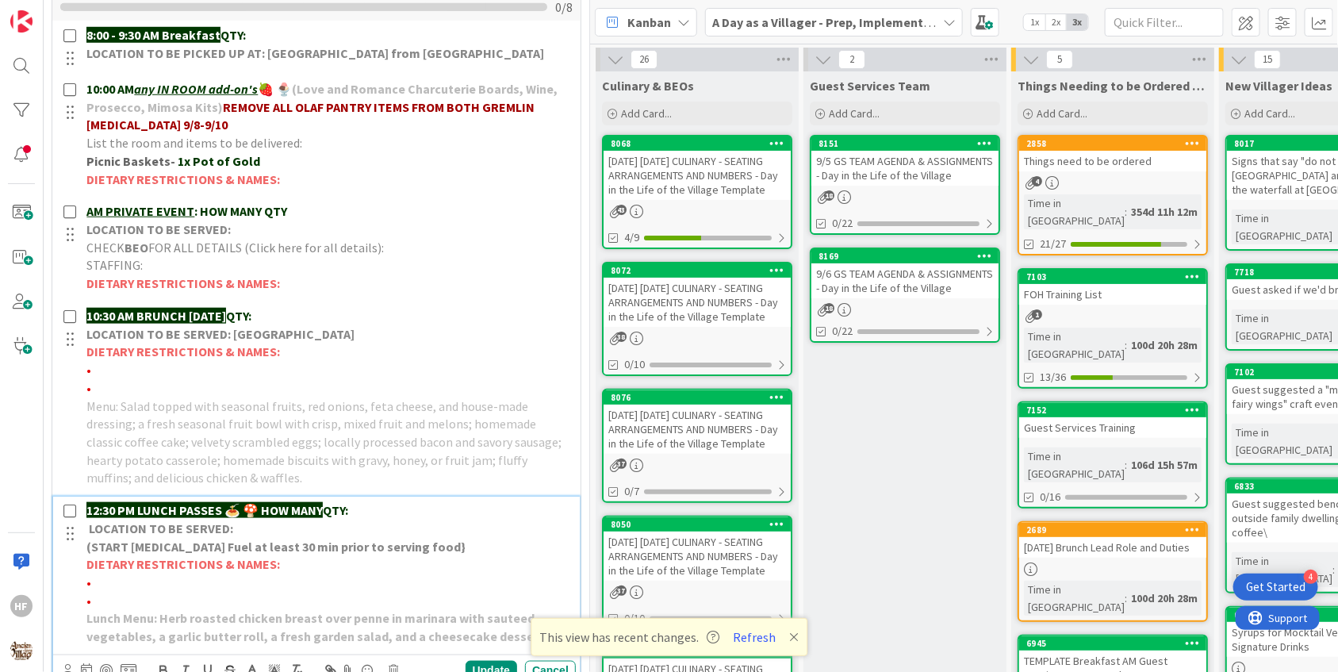
click at [388, 501] on p "12:30 PM LUNCH PASSES 🍝 🍄 HOW MANY QTY:" at bounding box center [327, 510] width 483 height 18
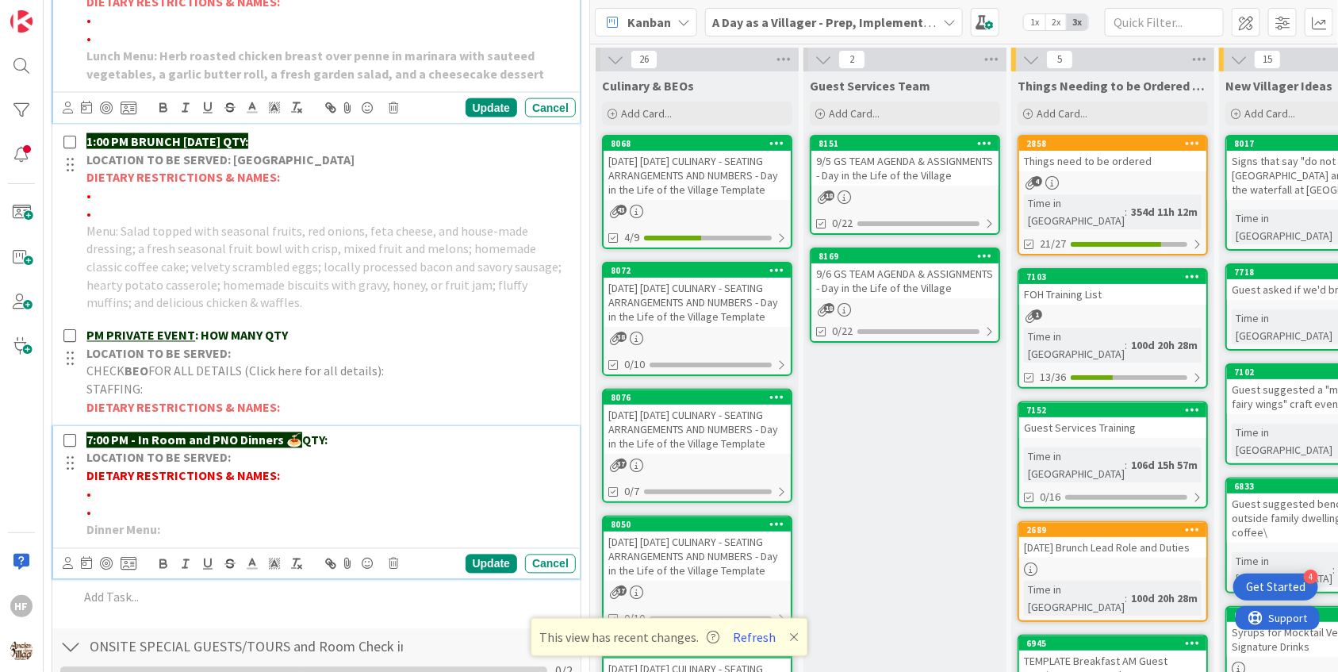
click at [412, 439] on p "7:00 PM - In Room and PNO Dinners 🍝 QTY:" at bounding box center [327, 440] width 483 height 18
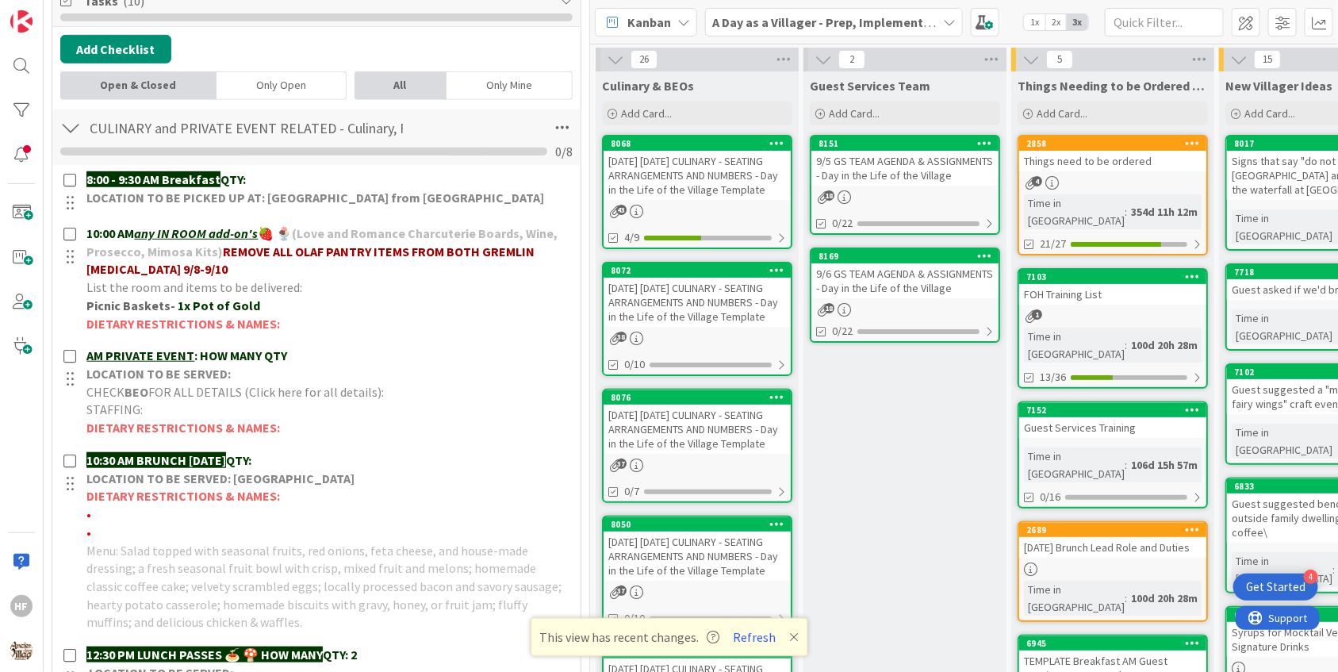
scroll to position [0, 0]
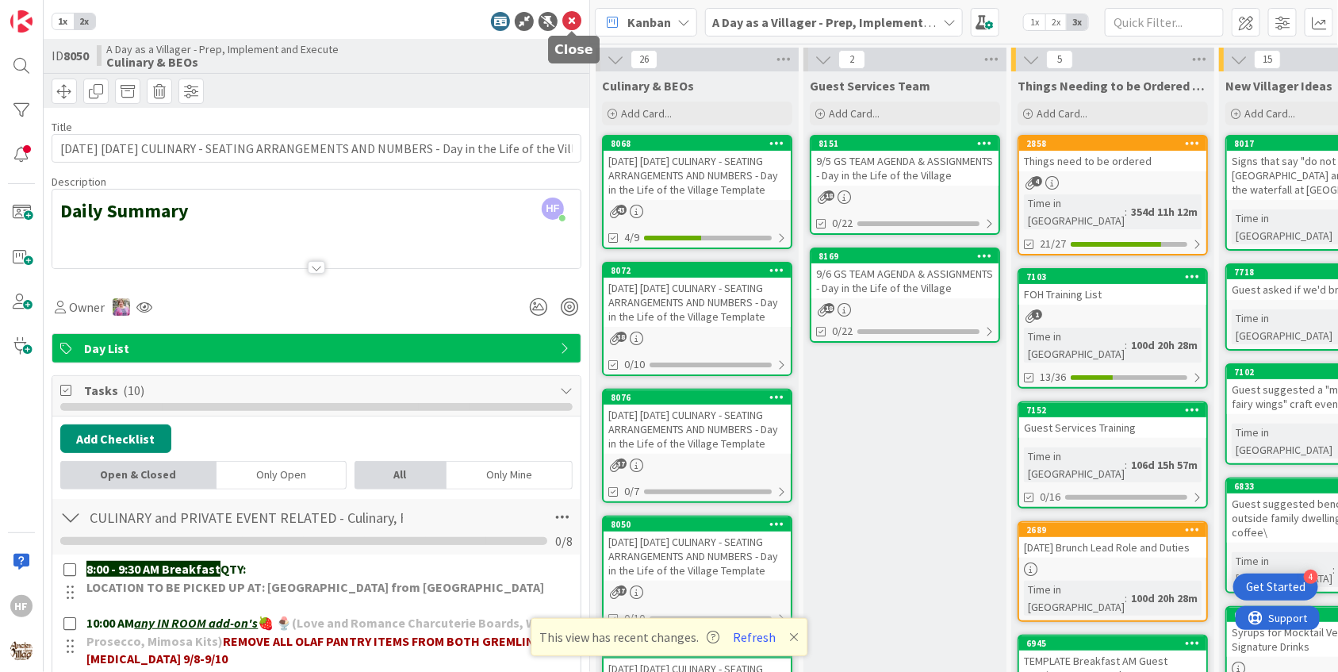
click at [569, 27] on icon at bounding box center [571, 21] width 19 height 19
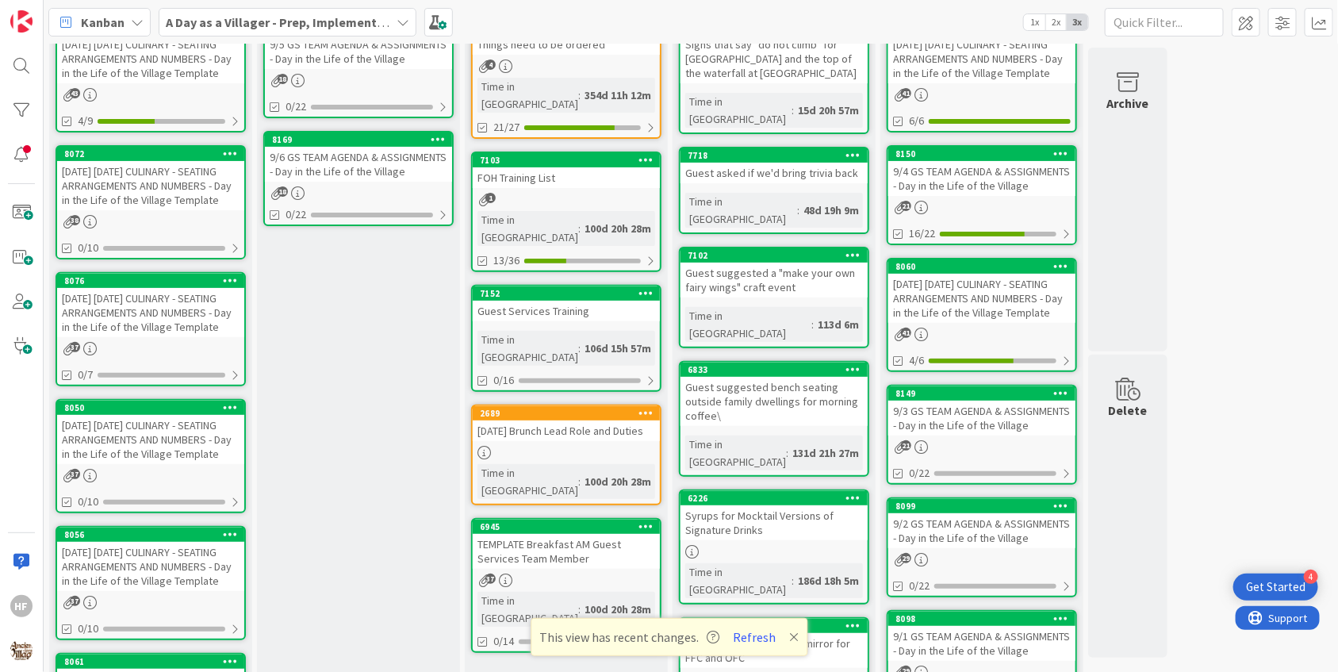
scroll to position [148, 0]
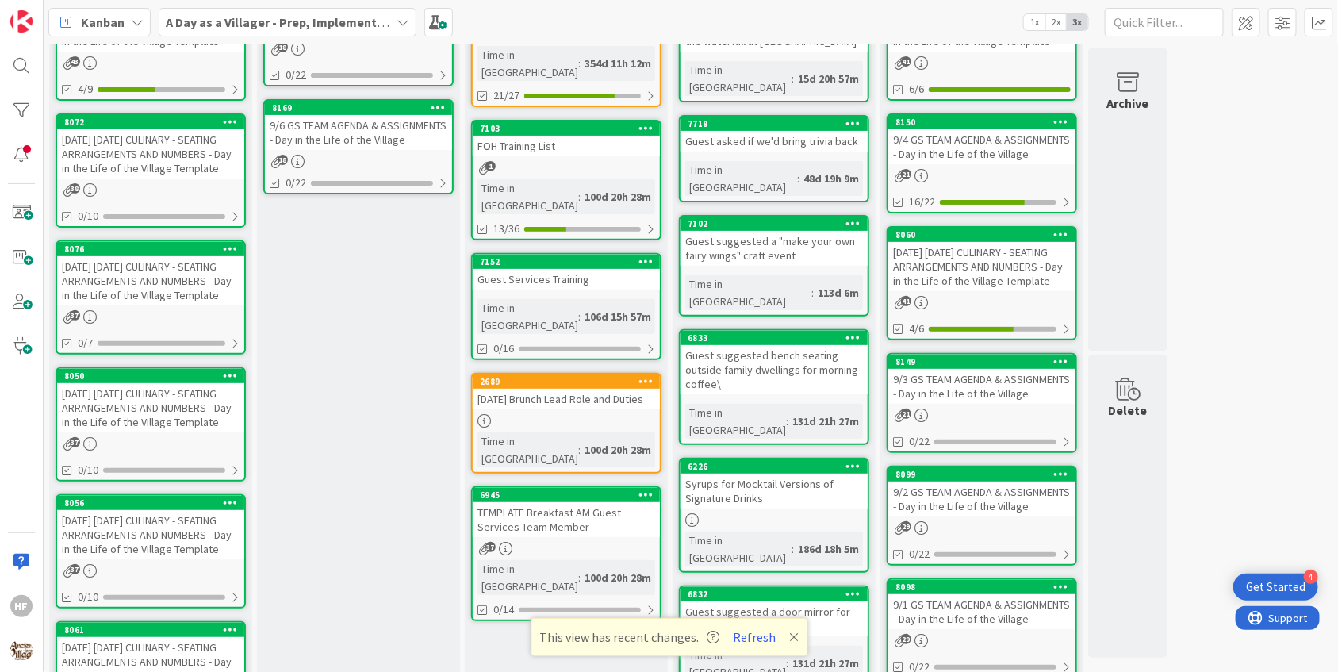
click at [194, 550] on div "[DATE] [DATE] CULINARY - SEATING ARRANGEMENTS AND NUMBERS - Day in the Life of …" at bounding box center [150, 534] width 187 height 49
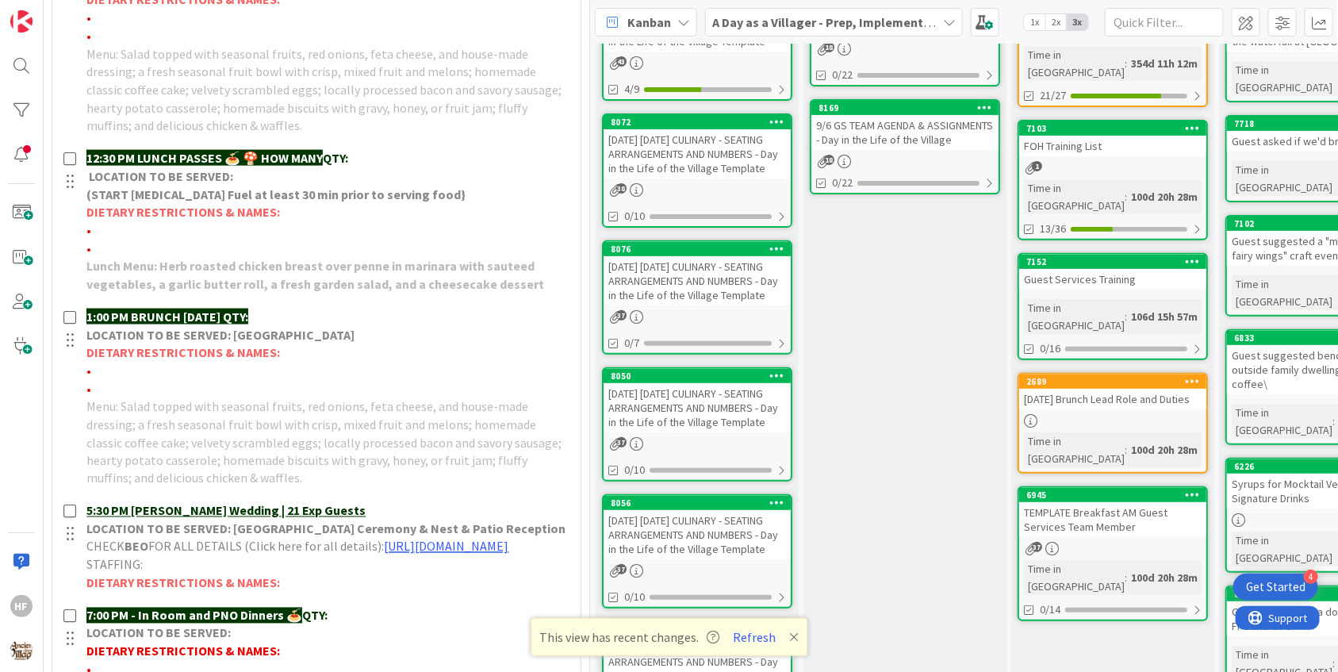
scroll to position [884, 0]
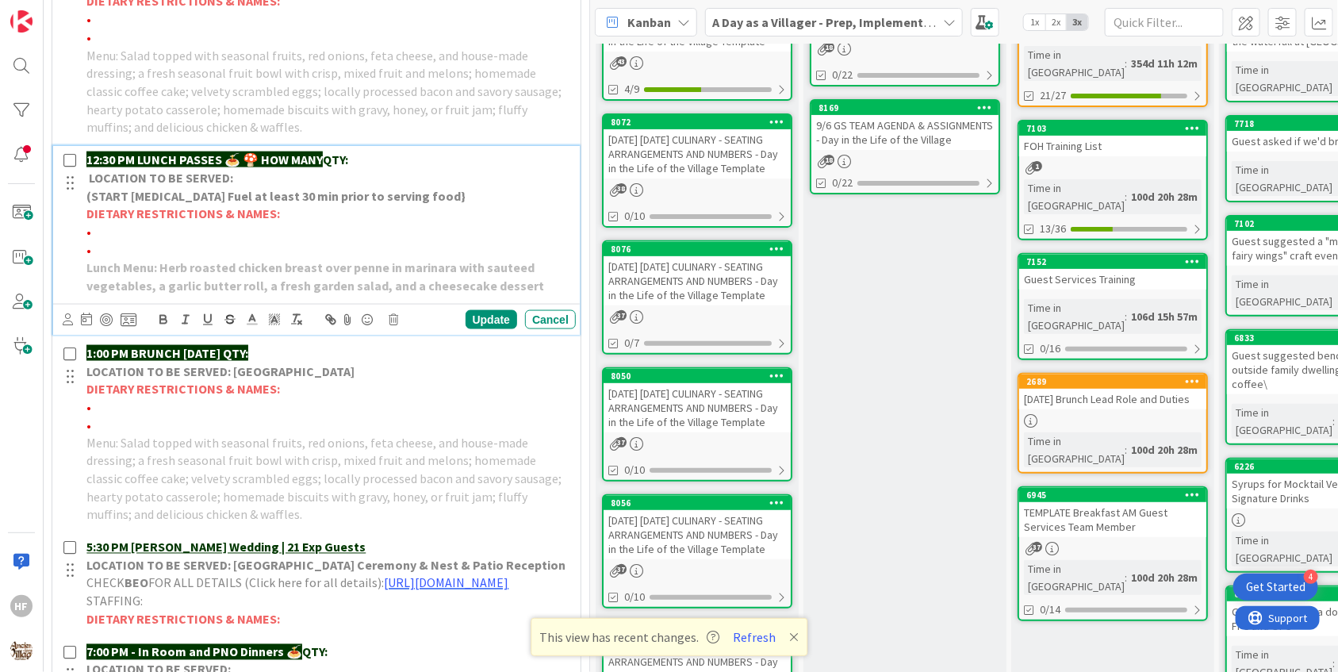
click at [421, 162] on p "12:30 PM LUNCH PASSES 🍝 🍄 HOW MANY QTY:" at bounding box center [327, 160] width 483 height 18
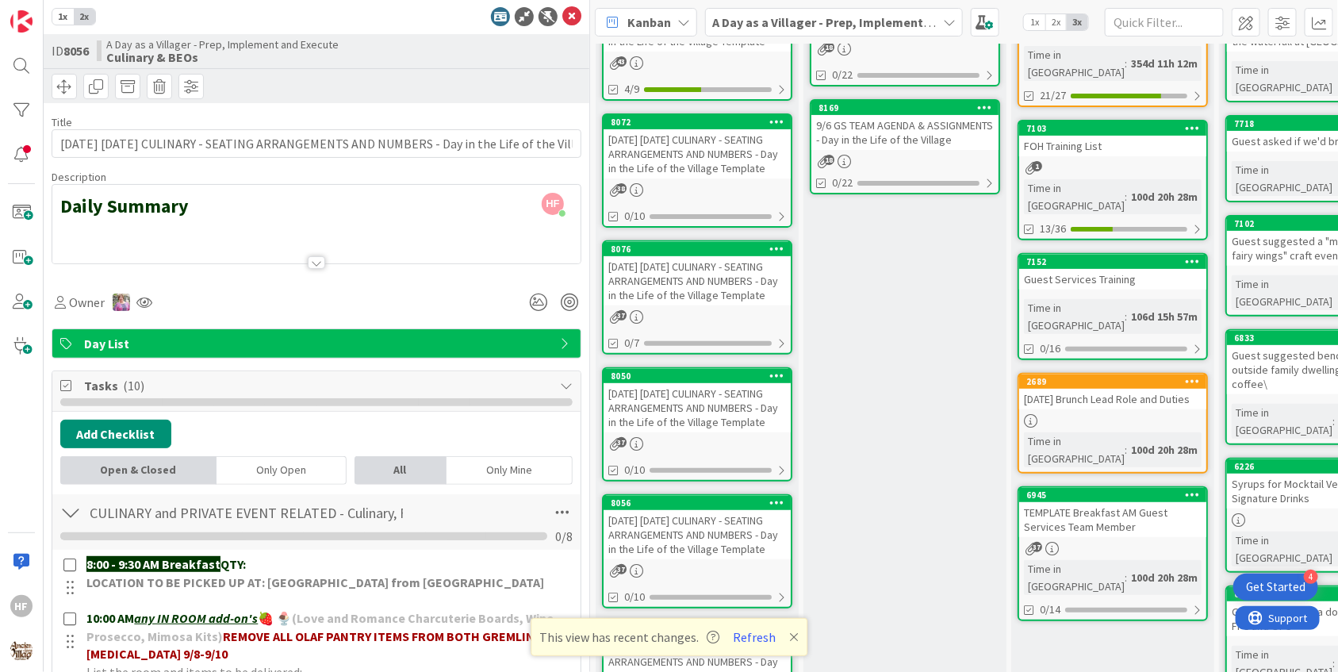
scroll to position [0, 0]
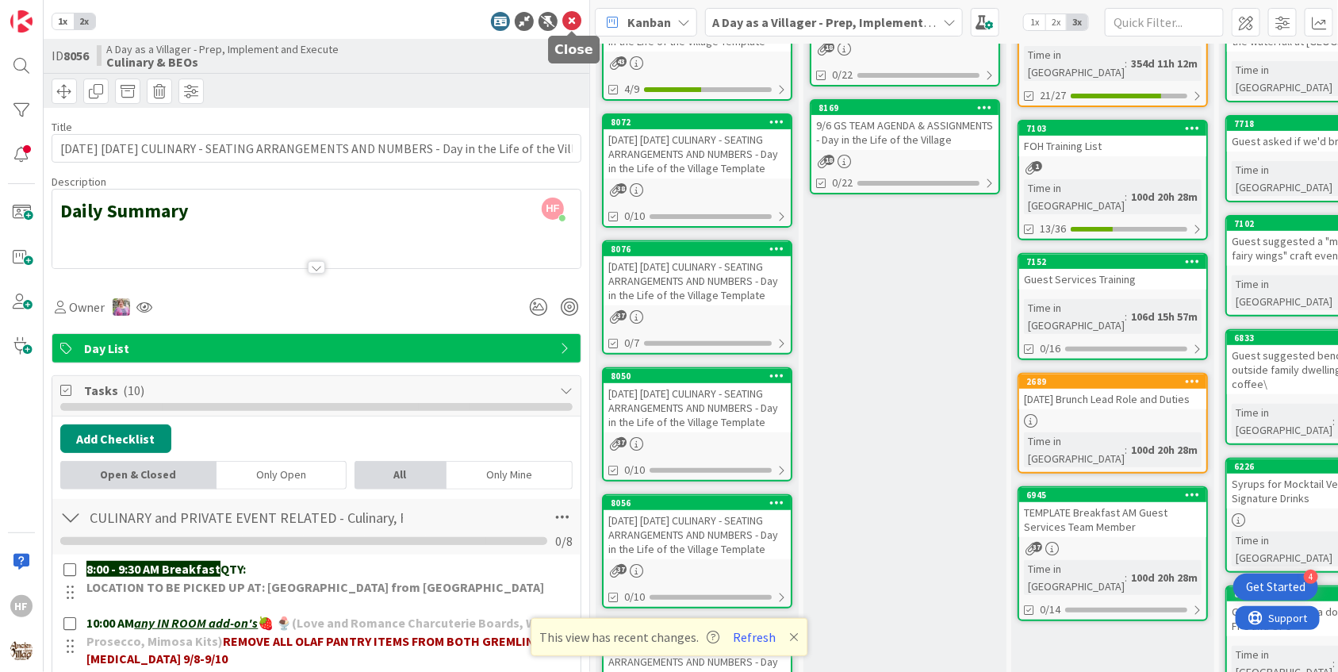
click at [572, 23] on icon at bounding box center [571, 21] width 19 height 19
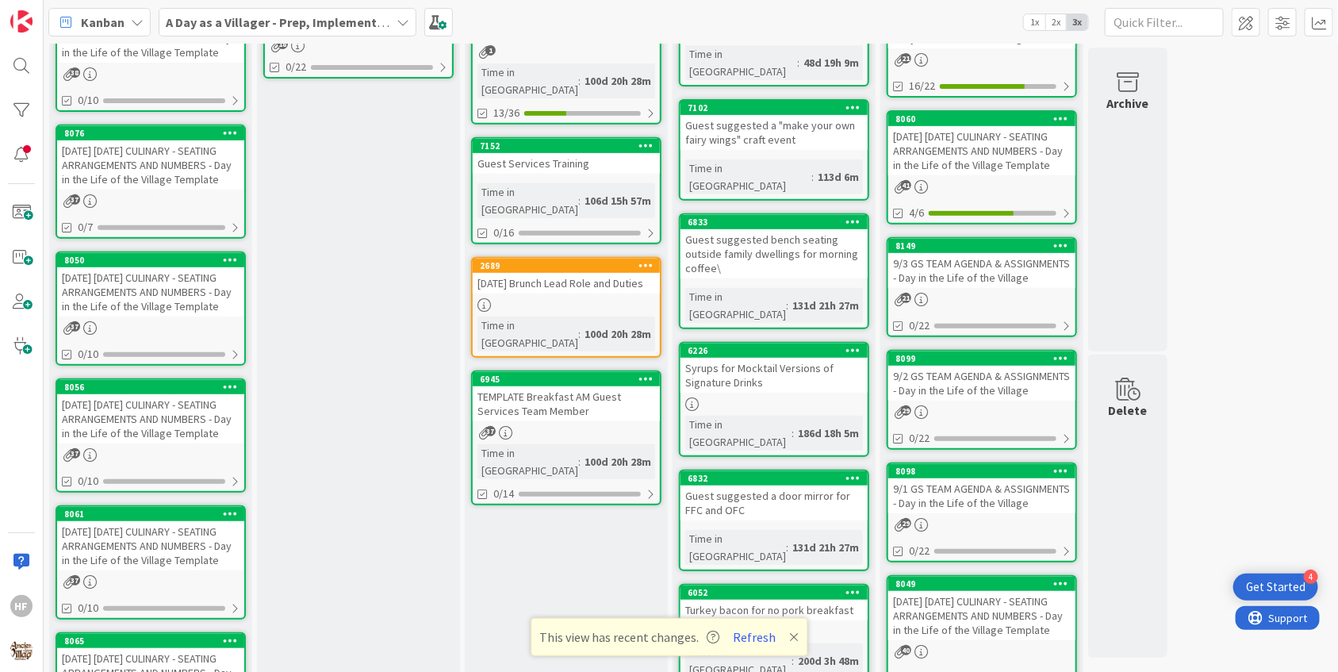
scroll to position [266, 0]
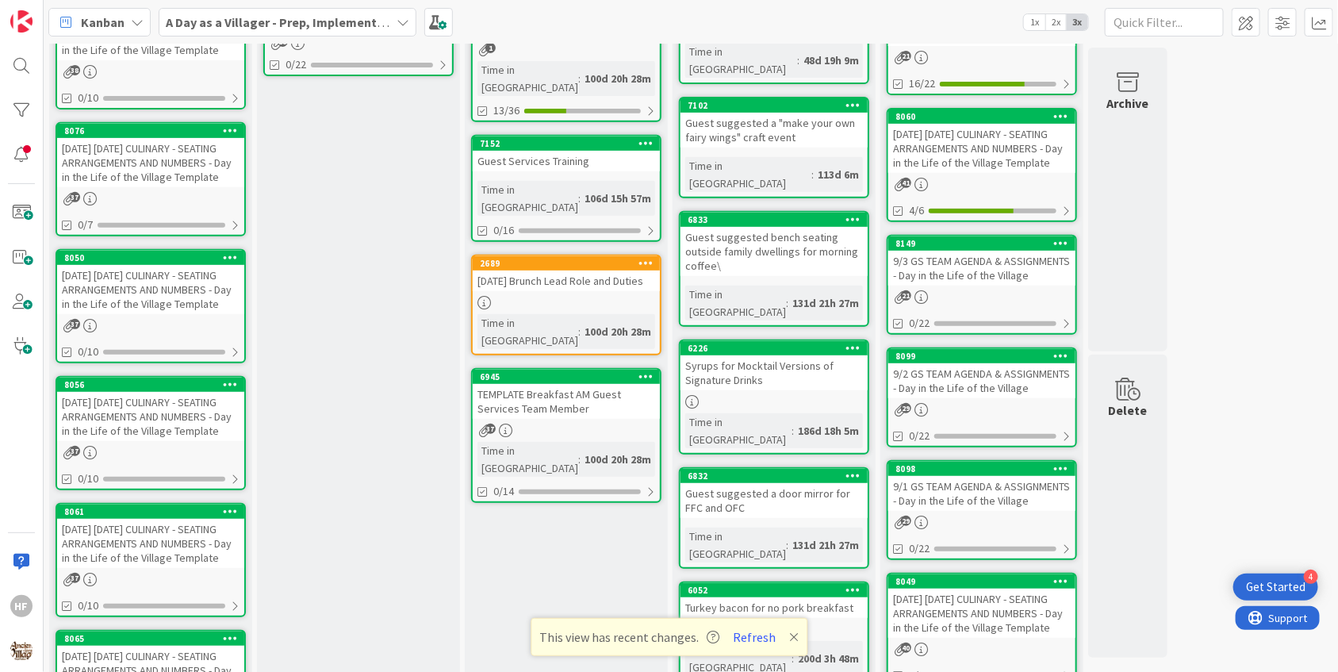
click at [196, 539] on div "[DATE] [DATE] CULINARY - SEATING ARRANGEMENTS AND NUMBERS - Day in the Life of …" at bounding box center [150, 543] width 187 height 49
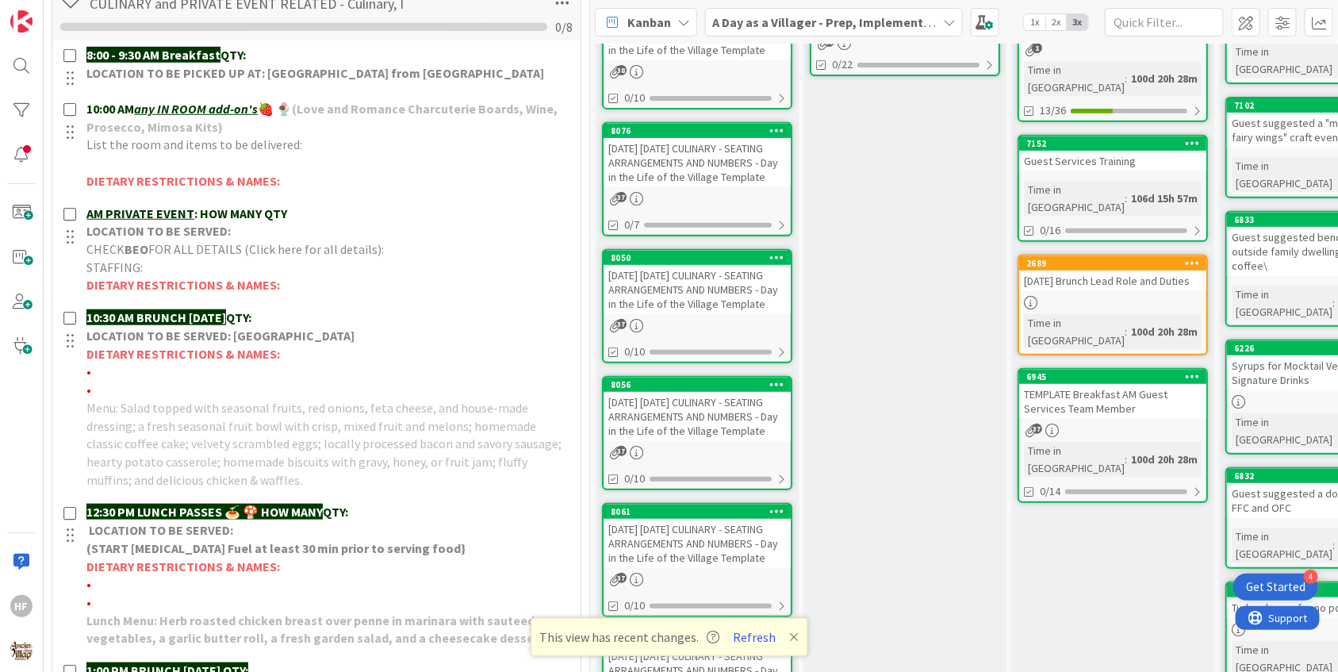
scroll to position [609, 0]
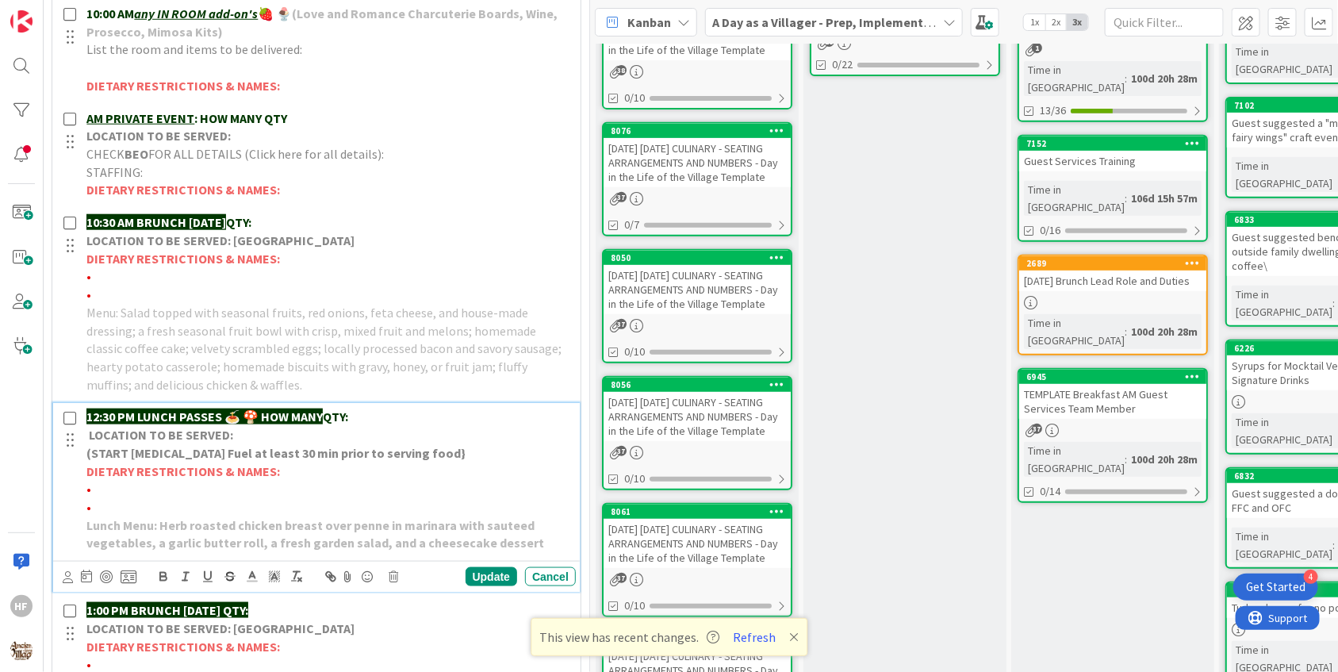
click at [380, 420] on p "12:30 PM LUNCH PASSES 🍝 🍄 HOW MANY QTY:" at bounding box center [327, 417] width 483 height 18
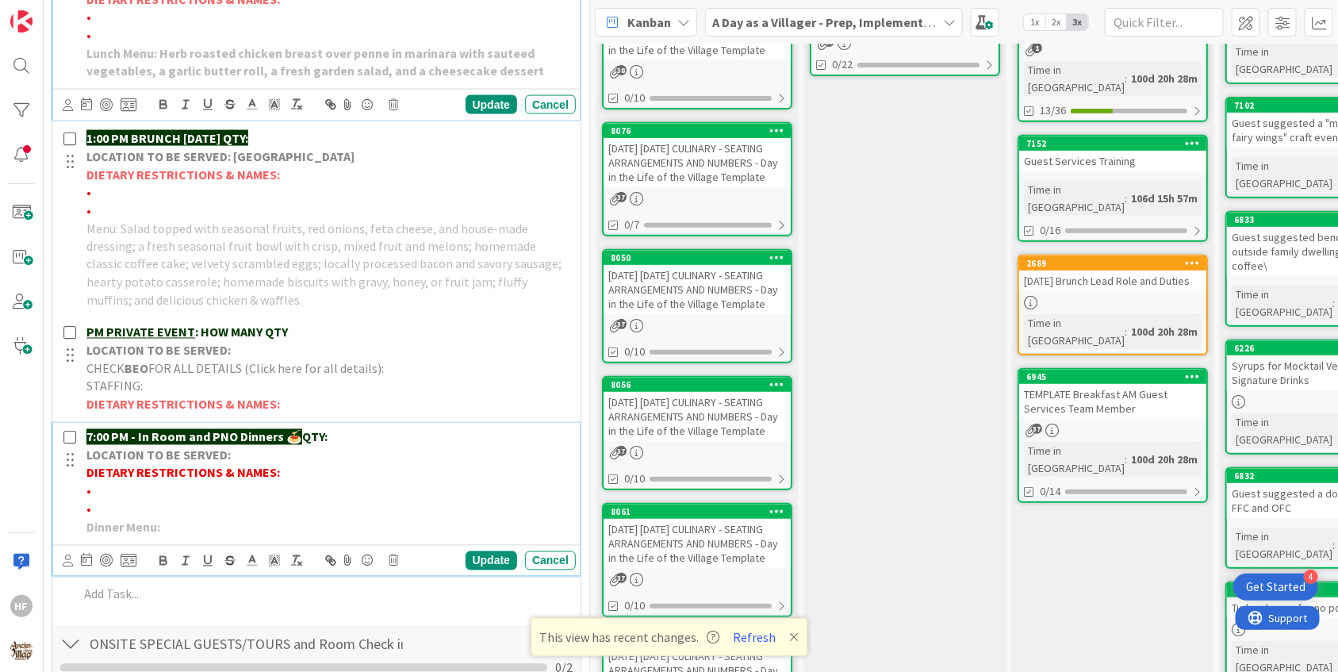
click at [382, 431] on p "7:00 PM - In Room and PNO Dinners 🍝 QTY:" at bounding box center [327, 437] width 483 height 18
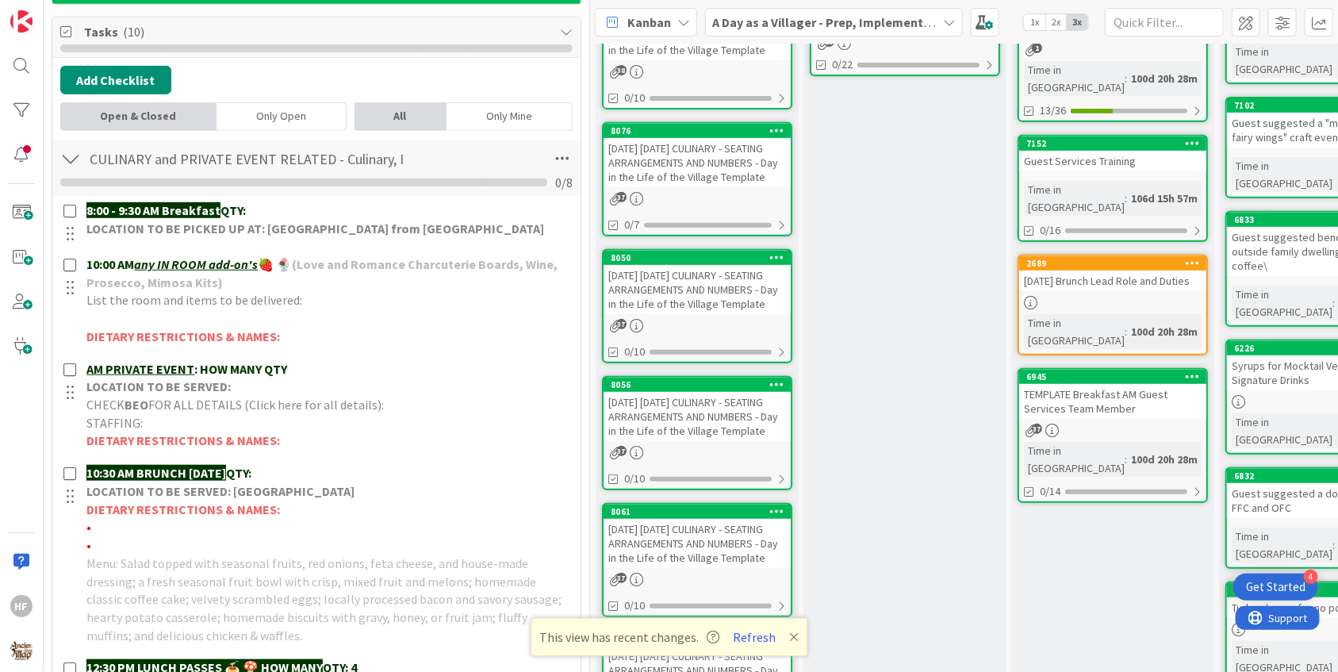
scroll to position [0, 0]
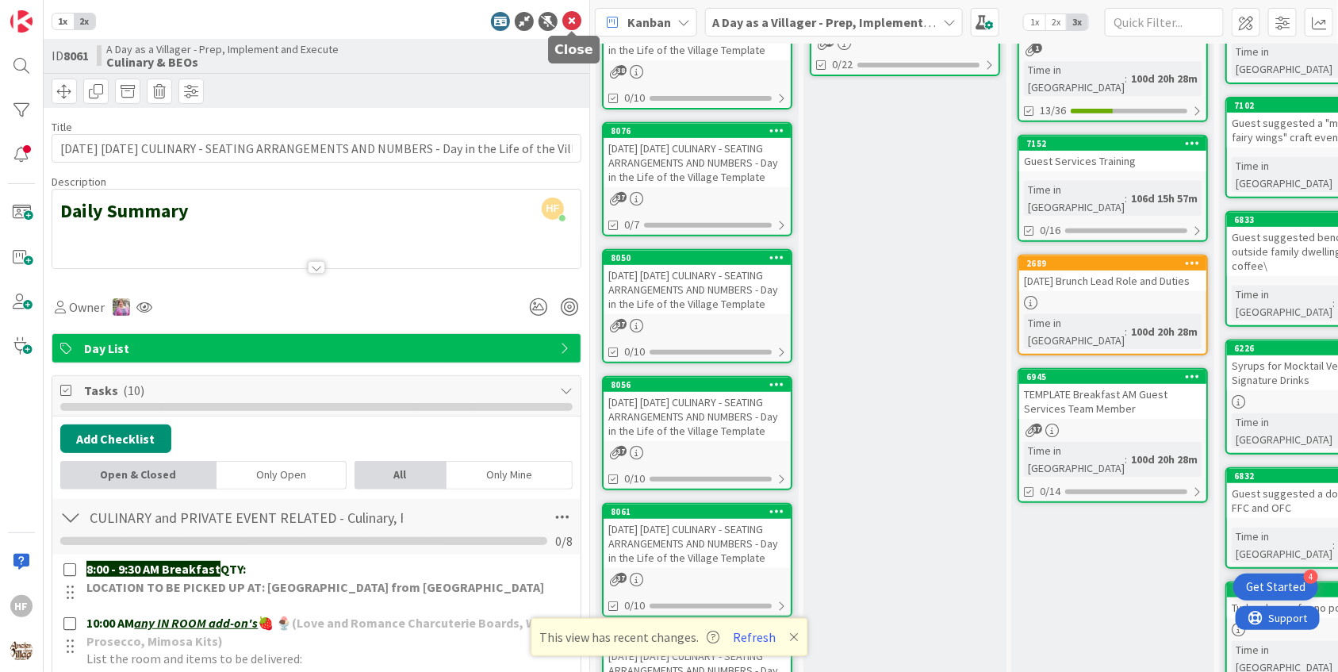
click at [569, 22] on icon at bounding box center [571, 21] width 19 height 19
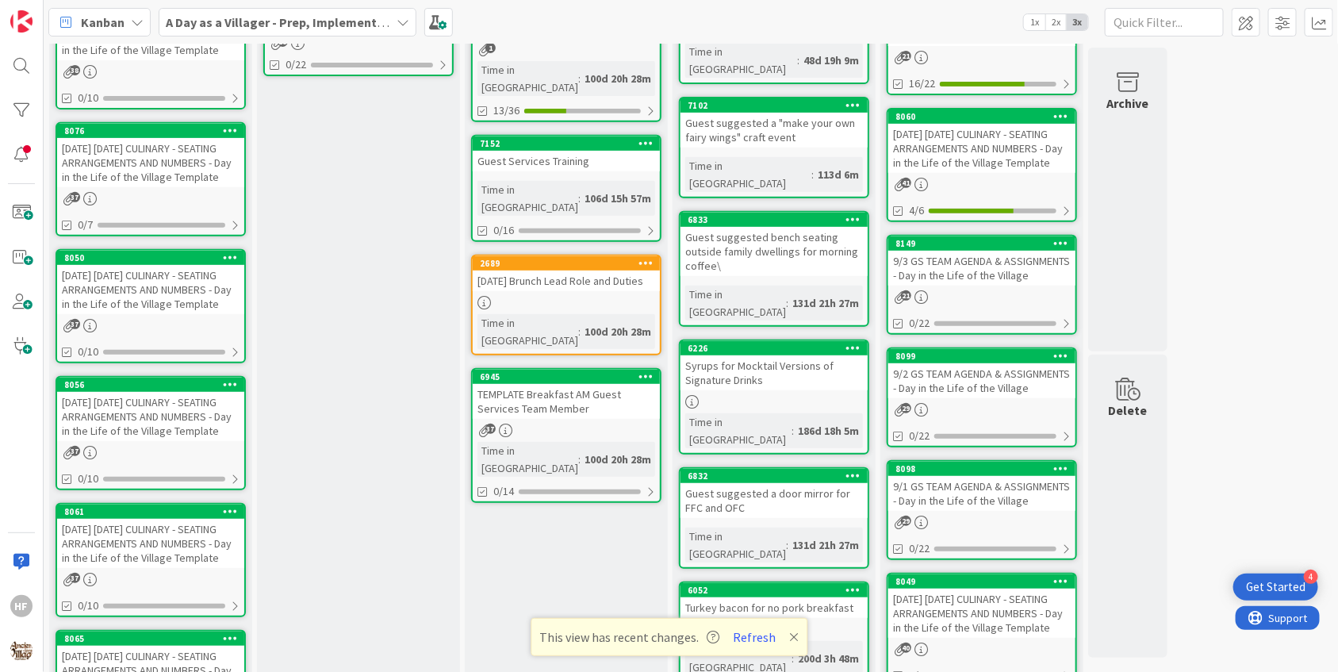
scroll to position [421, 0]
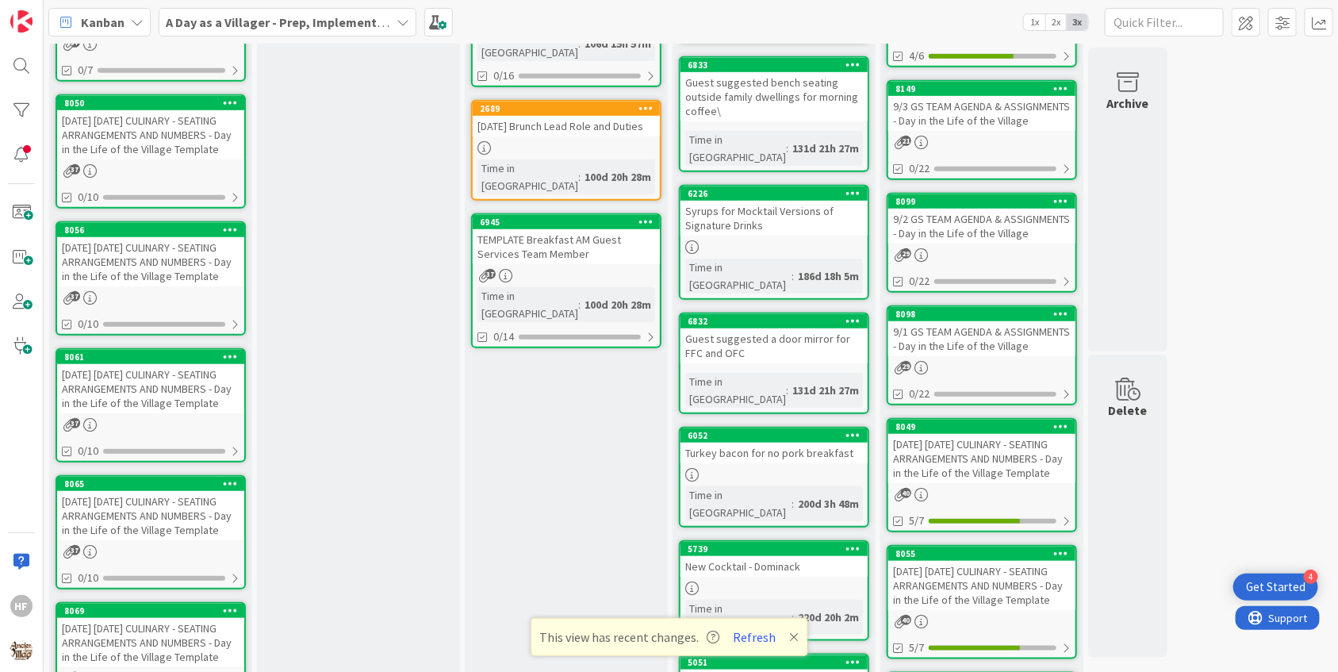
click at [181, 558] on div "37" at bounding box center [150, 551] width 187 height 13
